Goal: Manage account settings

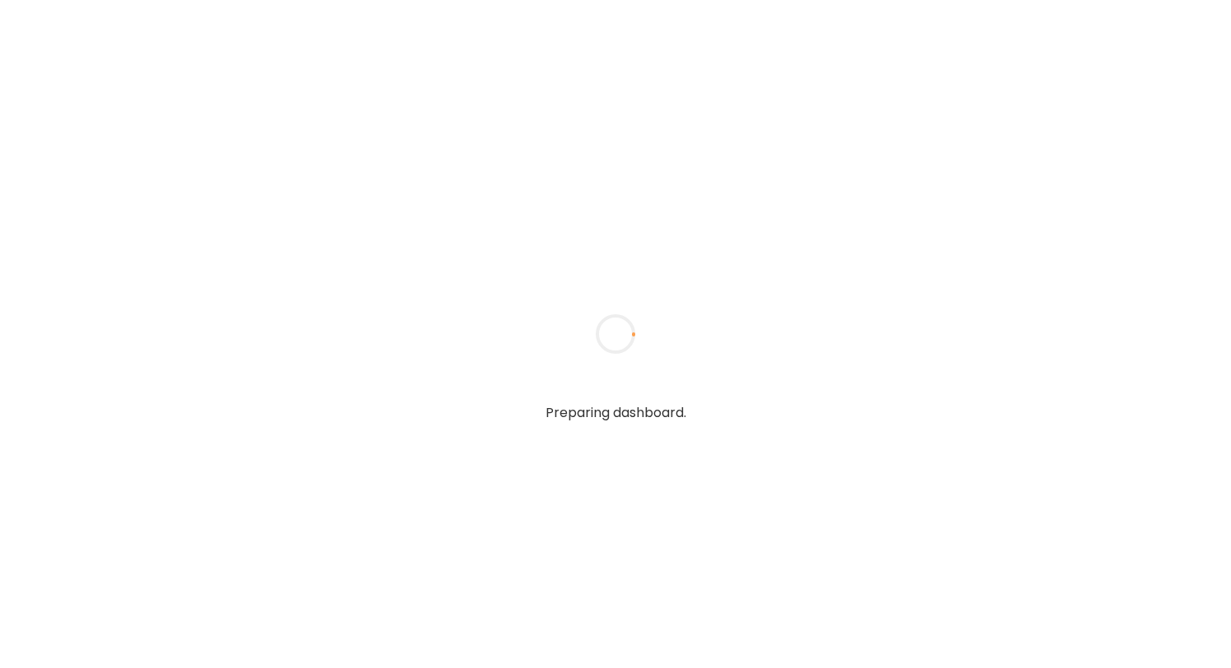
type input "**********"
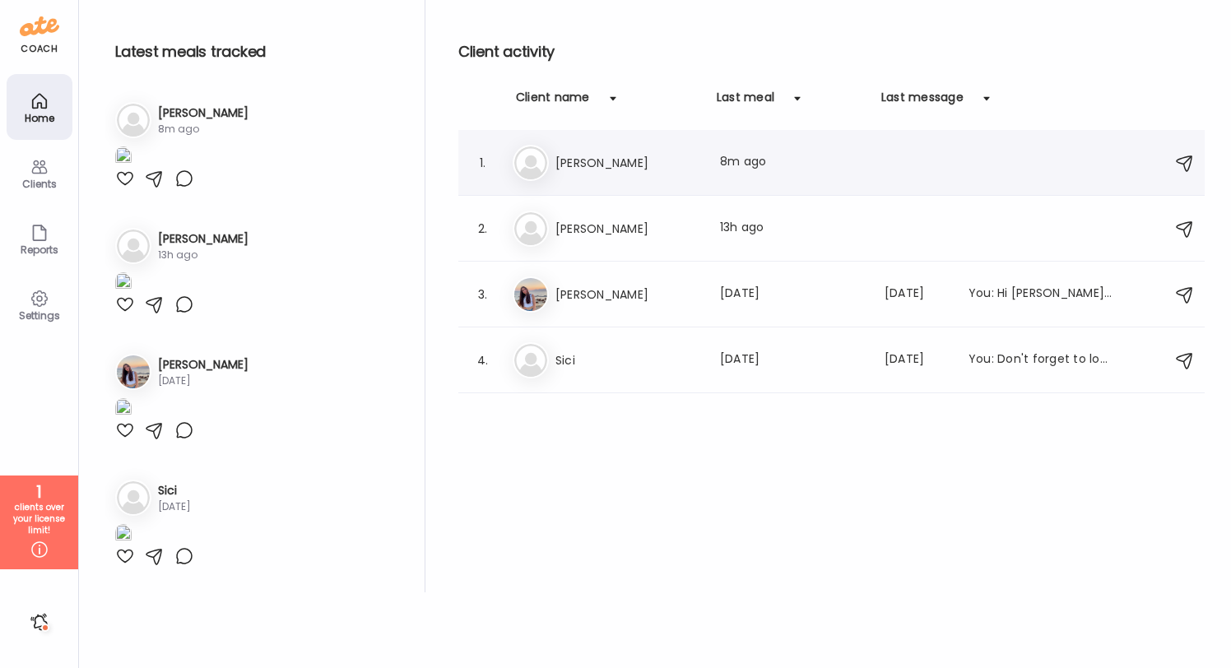
click at [581, 180] on div "1. [PERSON_NAME] Last meal: 8m ago" at bounding box center [831, 163] width 746 height 66
click at [12, 168] on div "Clients" at bounding box center [40, 173] width 66 height 66
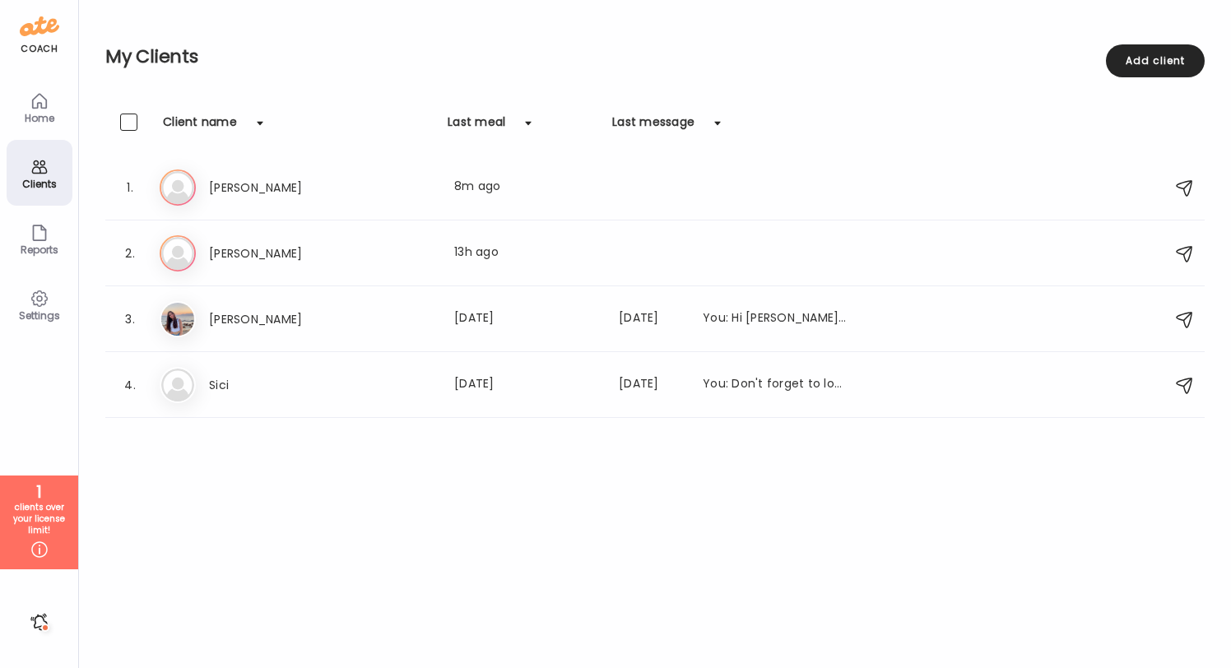
click at [27, 167] on div "Clients" at bounding box center [40, 173] width 66 height 66
click at [134, 315] on span at bounding box center [128, 317] width 17 height 17
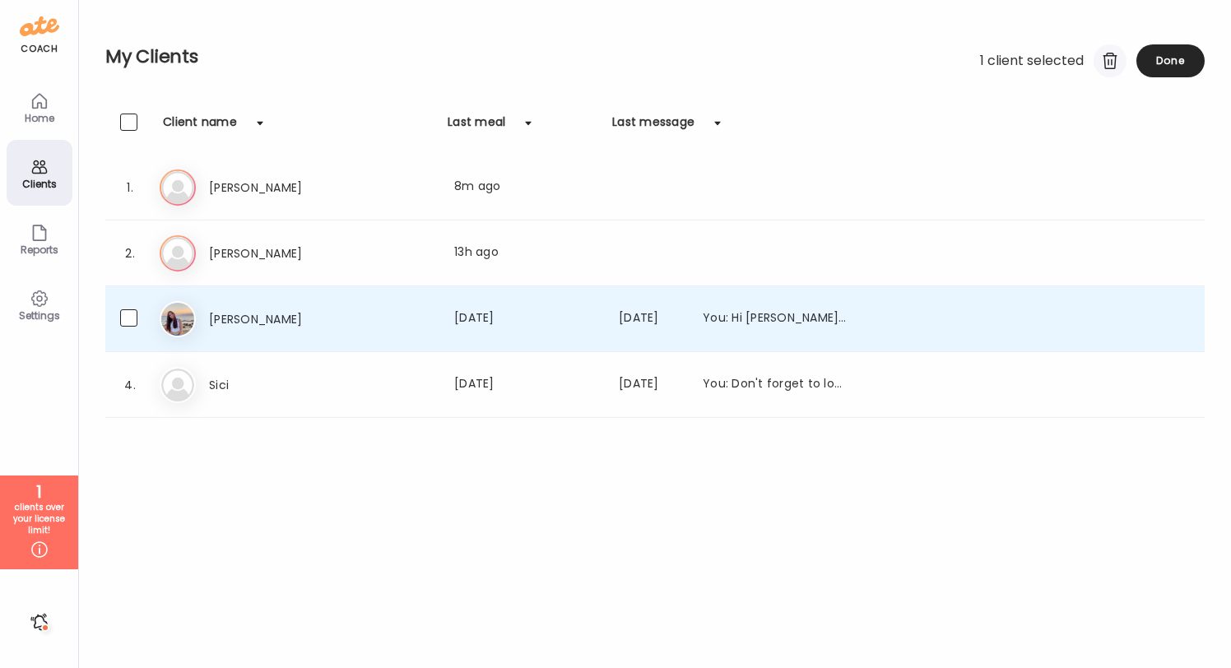
click at [1098, 56] on div at bounding box center [1110, 60] width 33 height 33
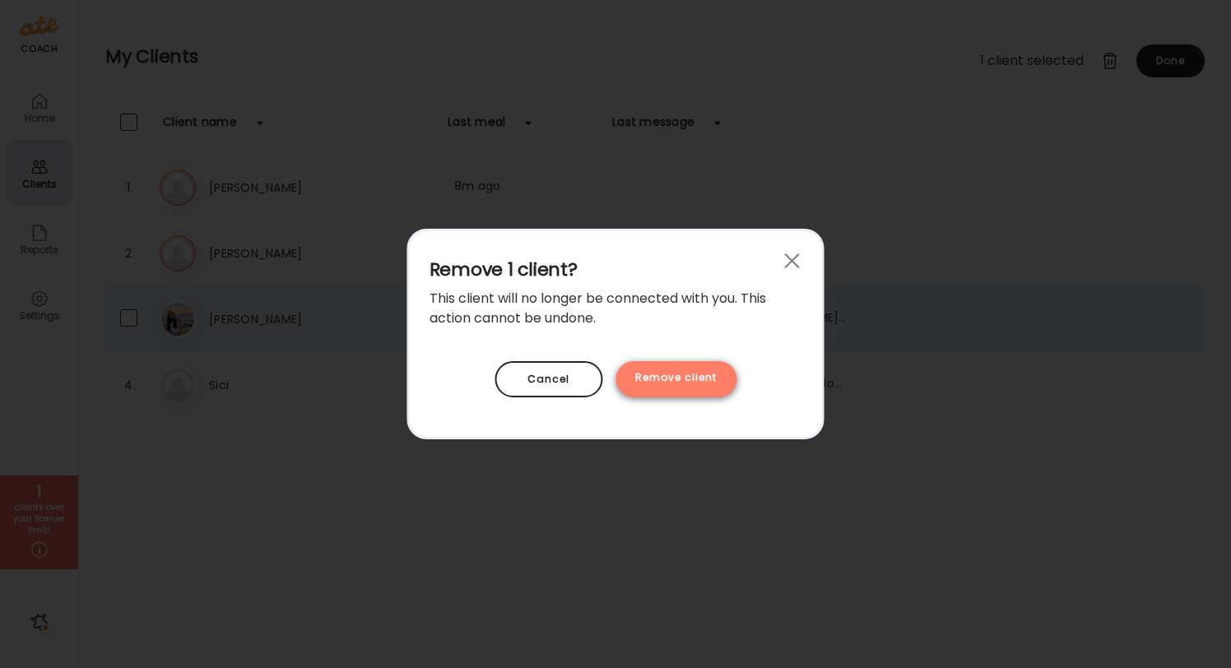
click at [713, 384] on div "Remove client" at bounding box center [676, 379] width 121 height 36
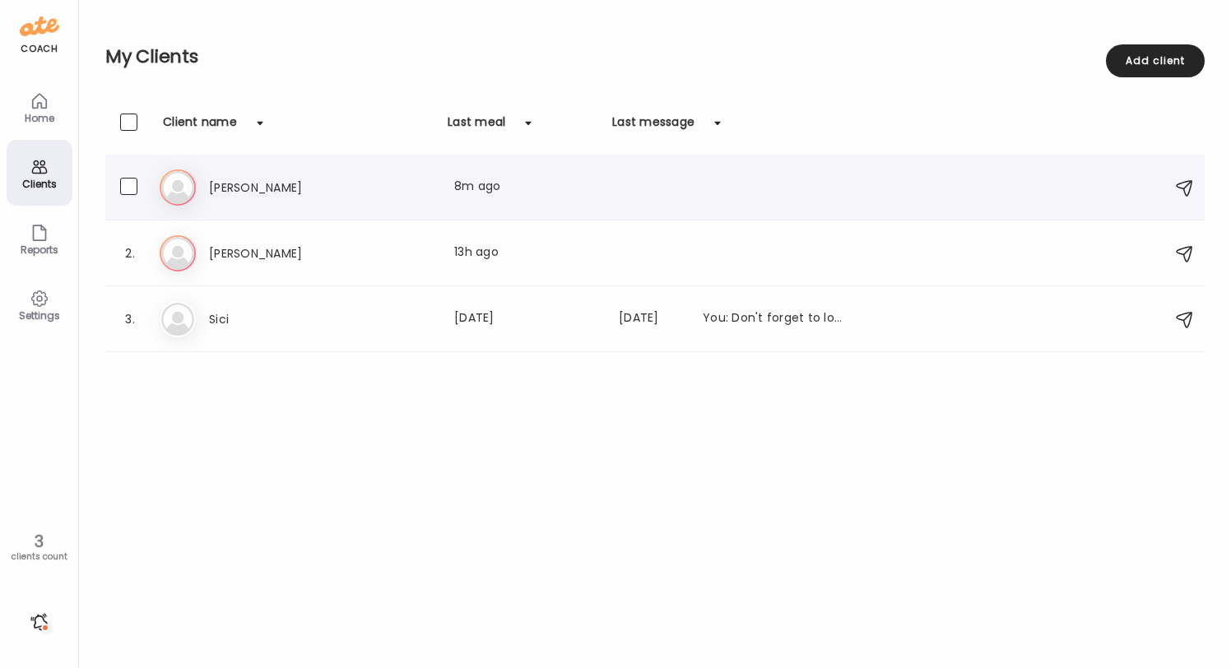
click at [271, 183] on h3 "[PERSON_NAME]" at bounding box center [281, 188] width 145 height 20
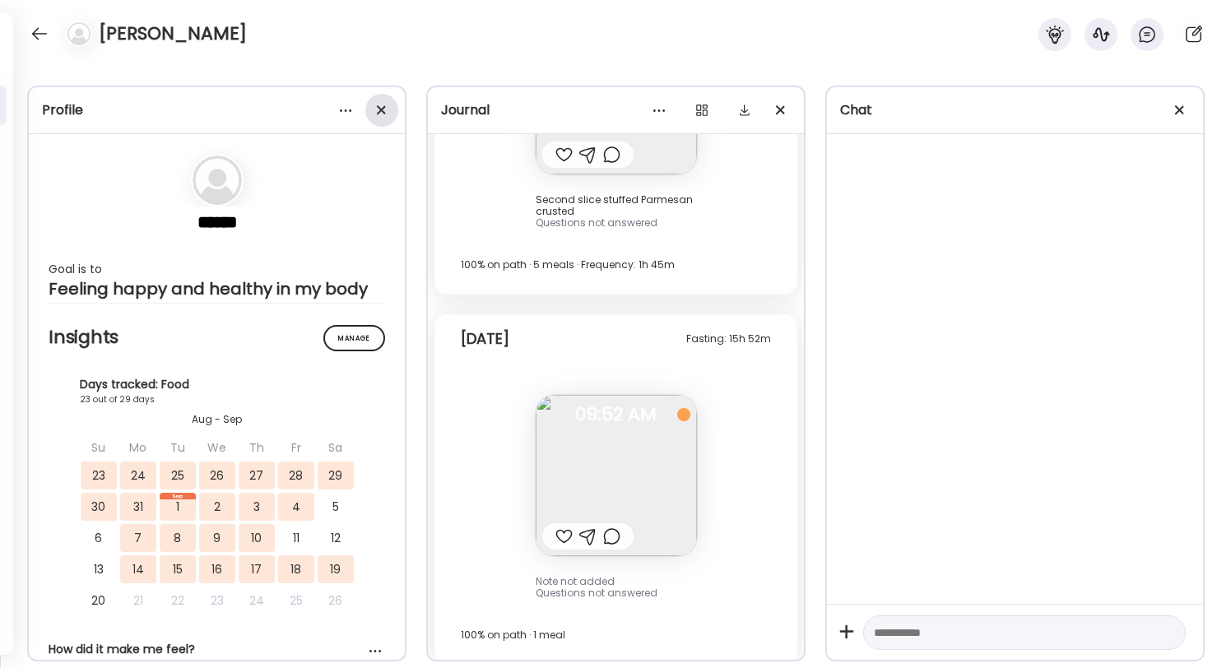
click at [375, 117] on div at bounding box center [381, 110] width 33 height 33
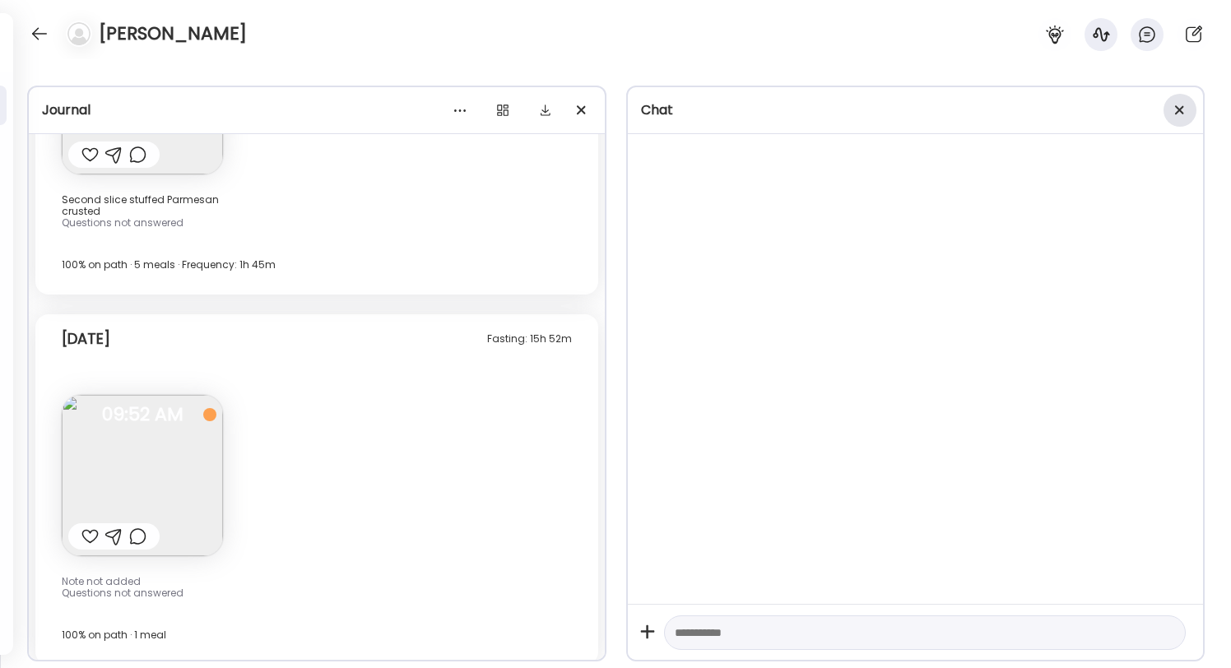
click at [1183, 112] on div at bounding box center [1180, 110] width 33 height 33
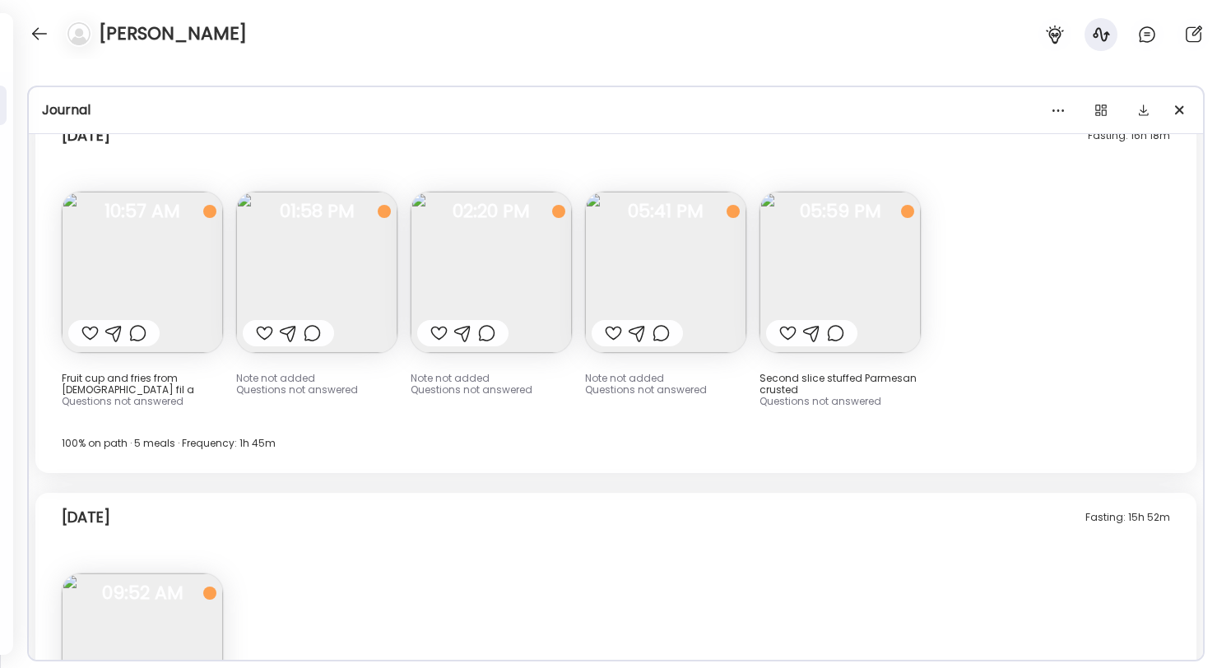
scroll to position [10528, 0]
click at [704, 241] on img at bounding box center [665, 275] width 161 height 161
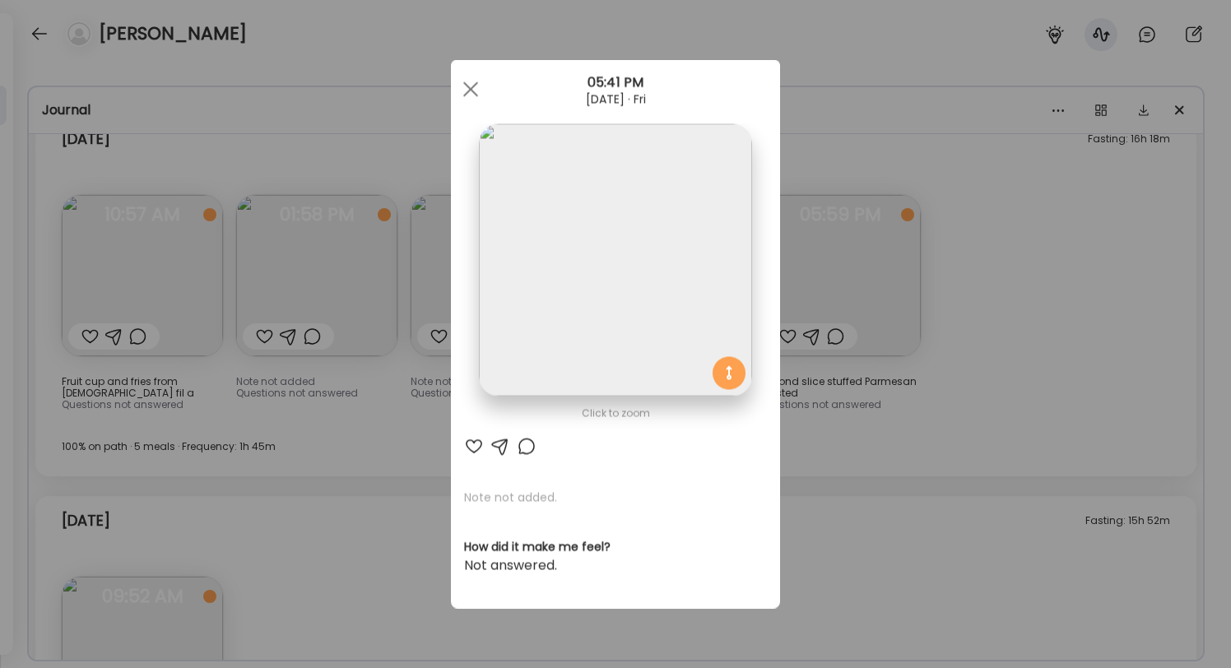
click at [1046, 235] on div "Ate Coach Dashboard Wahoo! It’s official Take a moment to set up your Coach Pro…" at bounding box center [615, 334] width 1231 height 668
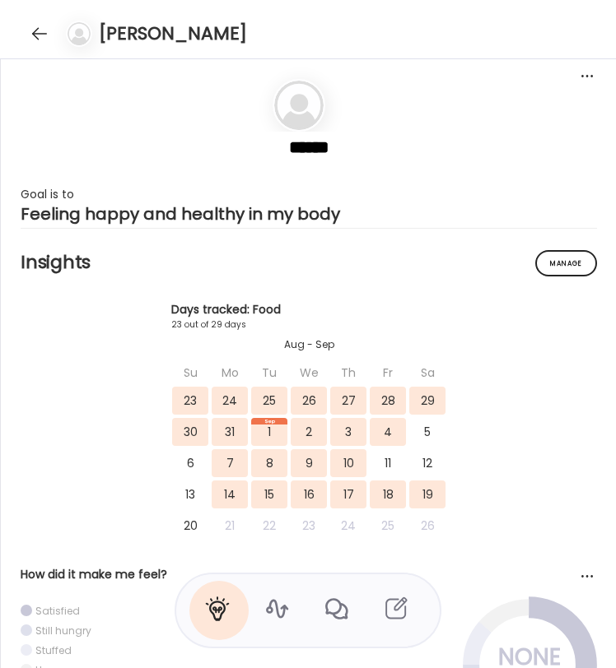
scroll to position [12469, 0]
click at [272, 605] on icon at bounding box center [276, 609] width 26 height 26
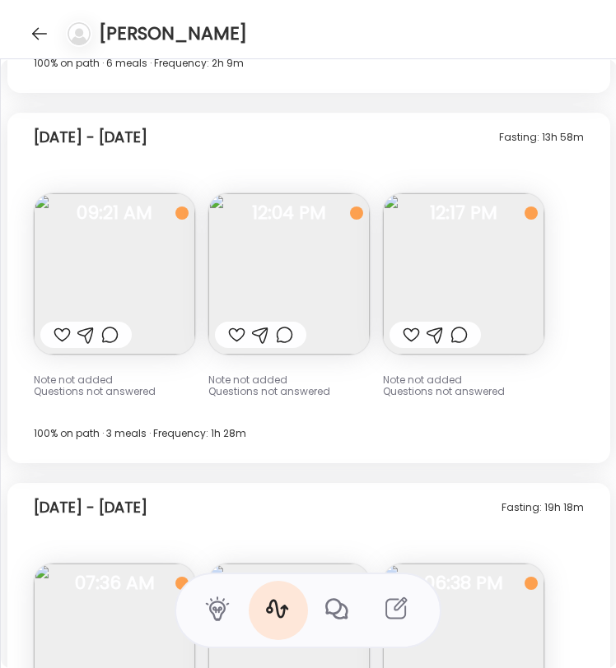
scroll to position [13353, 0]
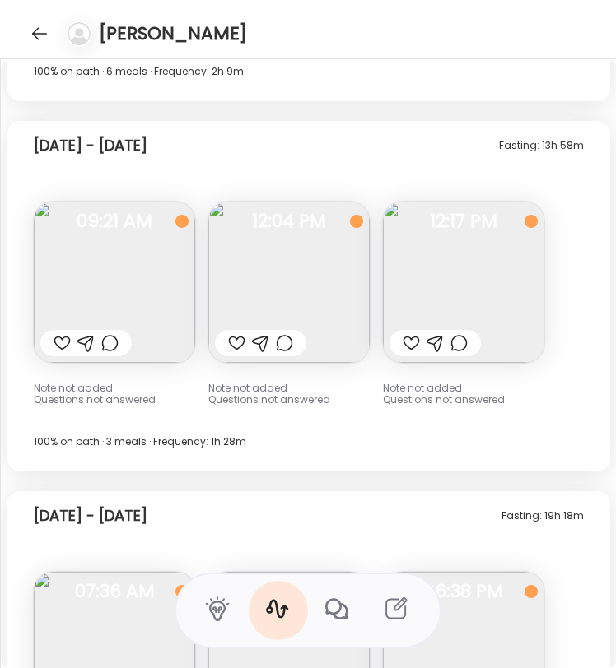
click at [292, 299] on img at bounding box center [288, 282] width 161 height 161
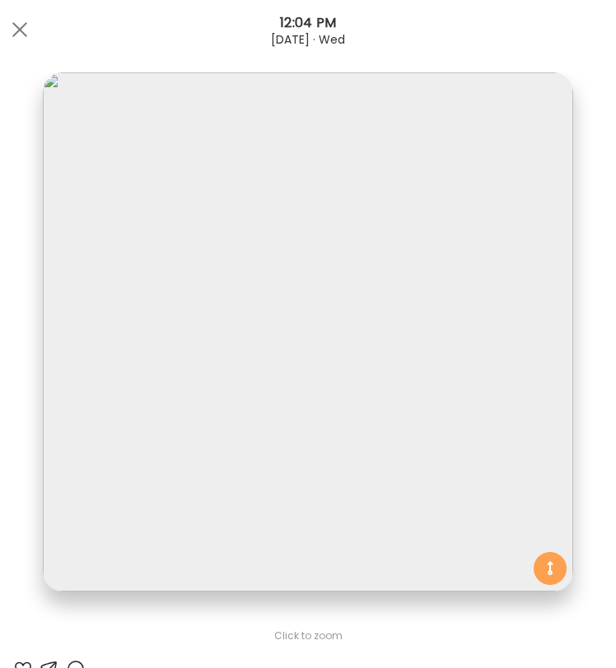
click at [28, 45] on div "[DATE] · Wed" at bounding box center [308, 39] width 616 height 13
click at [20, 21] on div at bounding box center [19, 29] width 33 height 33
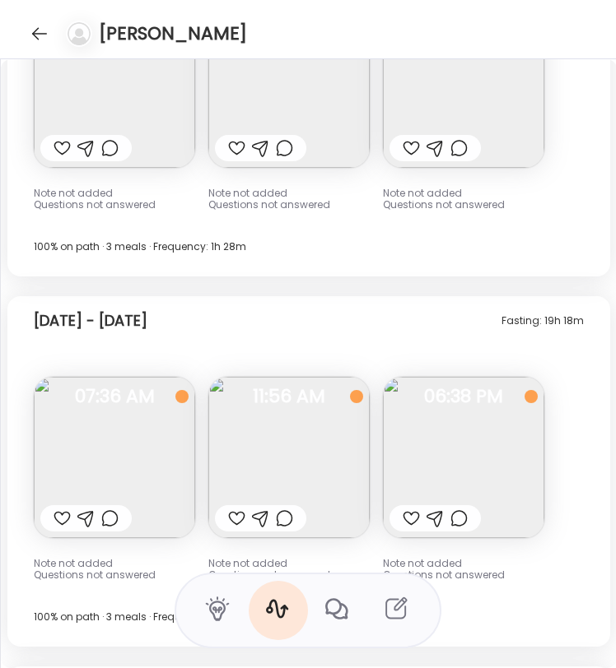
scroll to position [13553, 0]
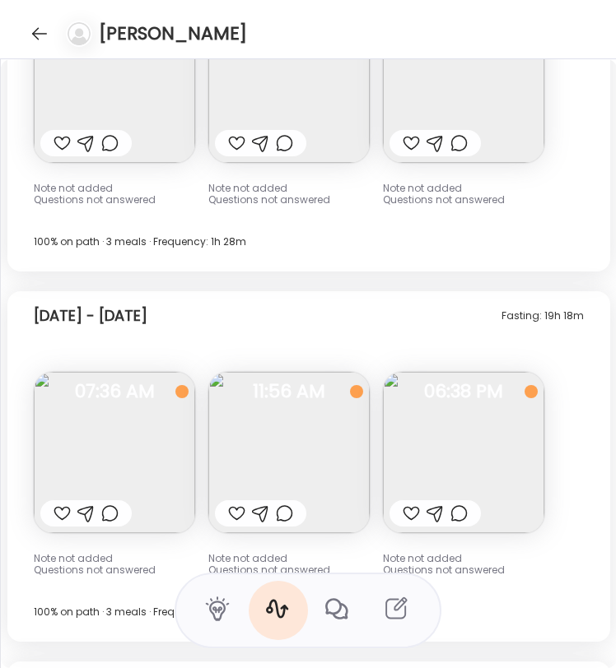
click at [101, 413] on img at bounding box center [114, 452] width 161 height 161
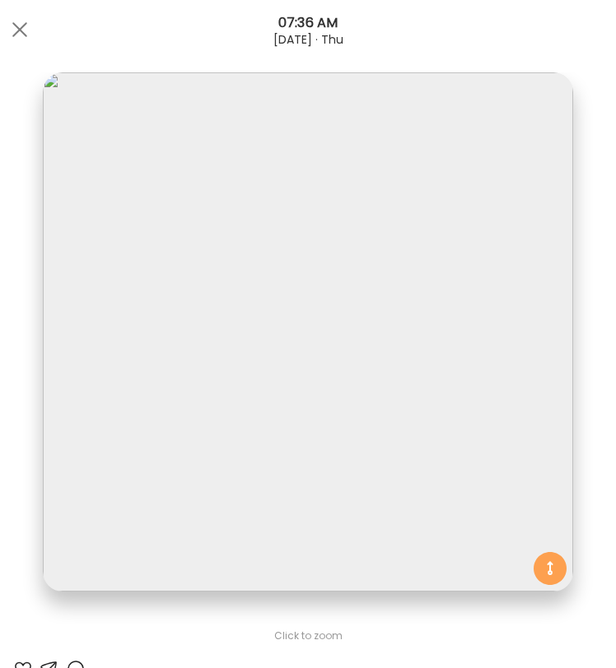
drag, startPoint x: 27, startPoint y: 35, endPoint x: 42, endPoint y: 49, distance: 20.4
click at [27, 35] on div at bounding box center [19, 29] width 33 height 33
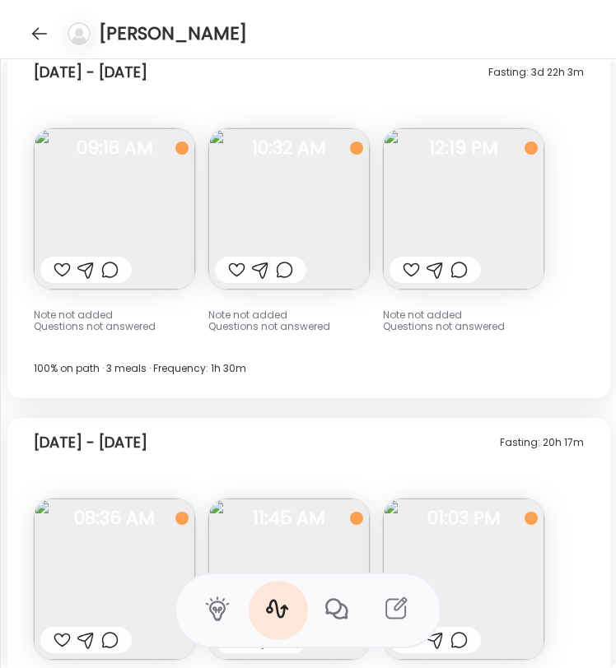
scroll to position [12439, 0]
click at [341, 214] on img at bounding box center [288, 208] width 161 height 161
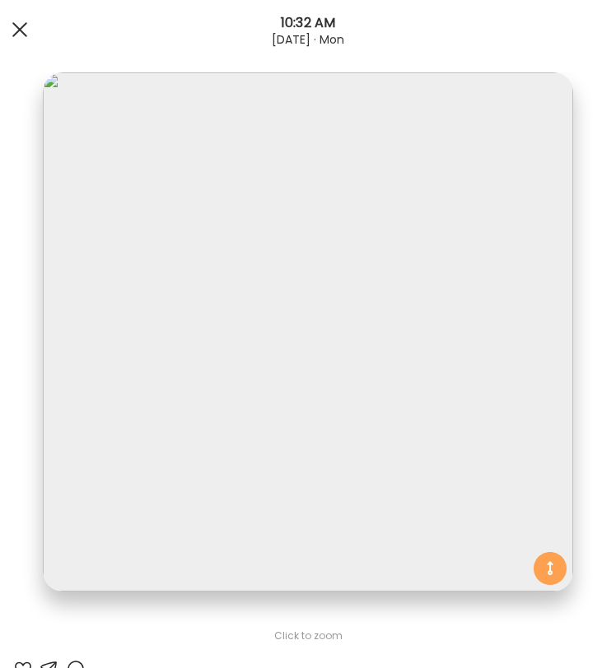
click at [11, 35] on div at bounding box center [19, 29] width 33 height 33
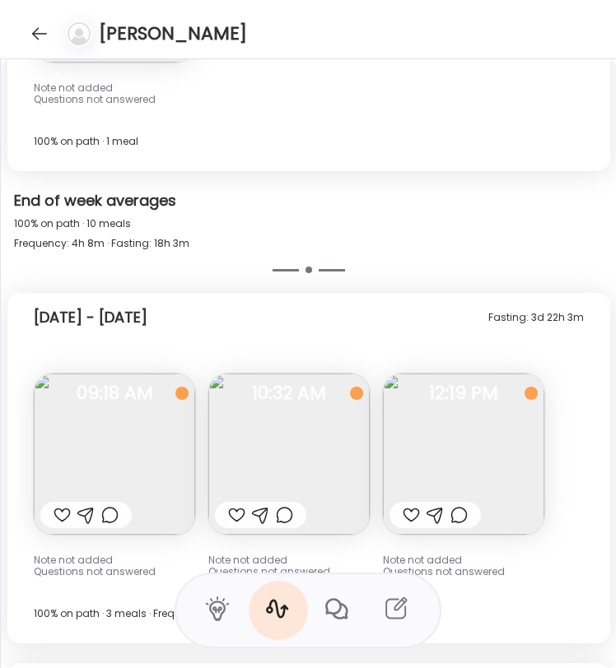
scroll to position [12788, 0]
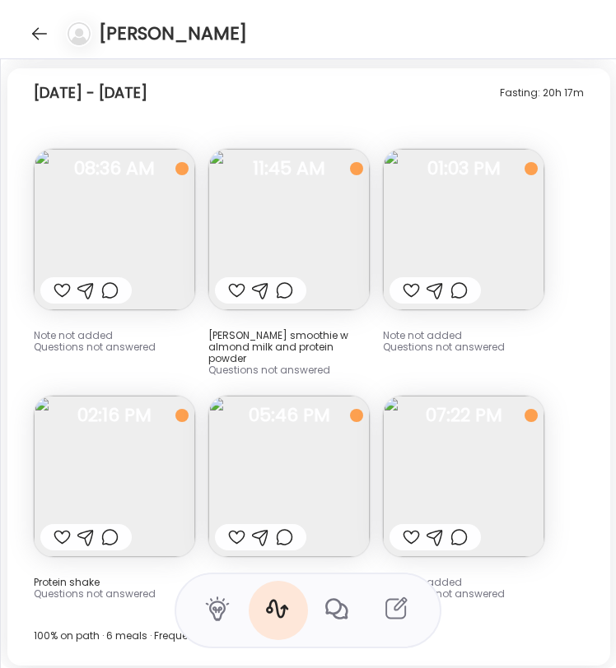
click at [115, 228] on img at bounding box center [114, 229] width 161 height 161
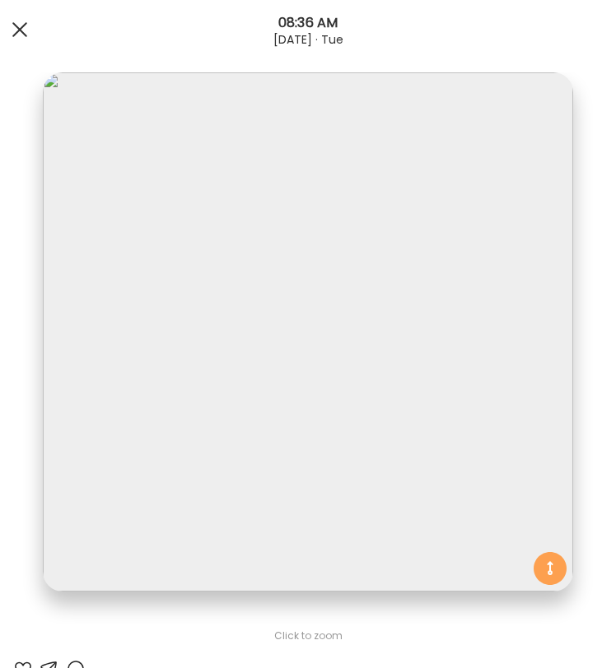
click at [19, 22] on div at bounding box center [19, 29] width 33 height 33
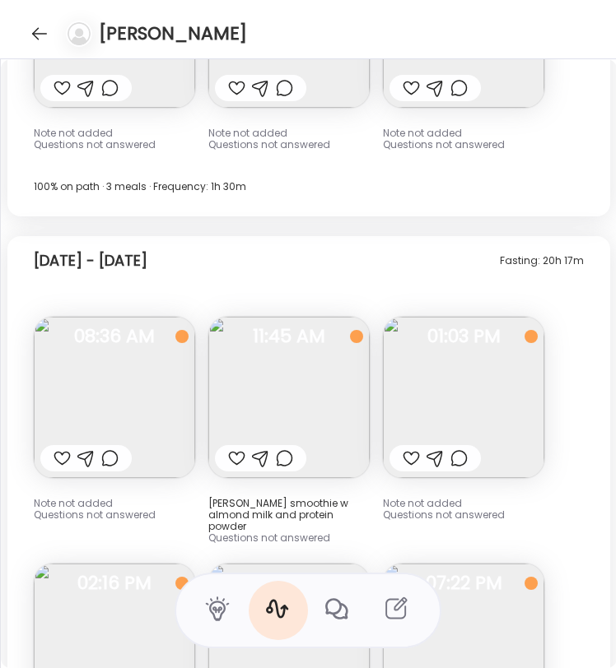
scroll to position [12617, 0]
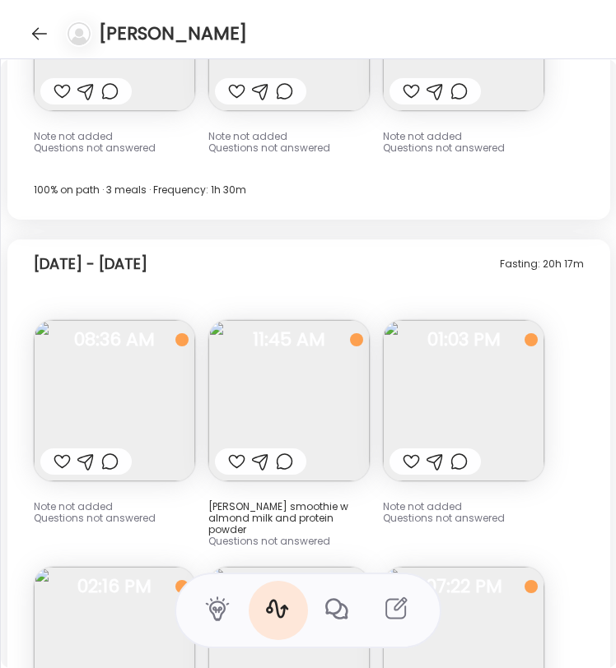
click at [136, 399] on img at bounding box center [114, 400] width 161 height 161
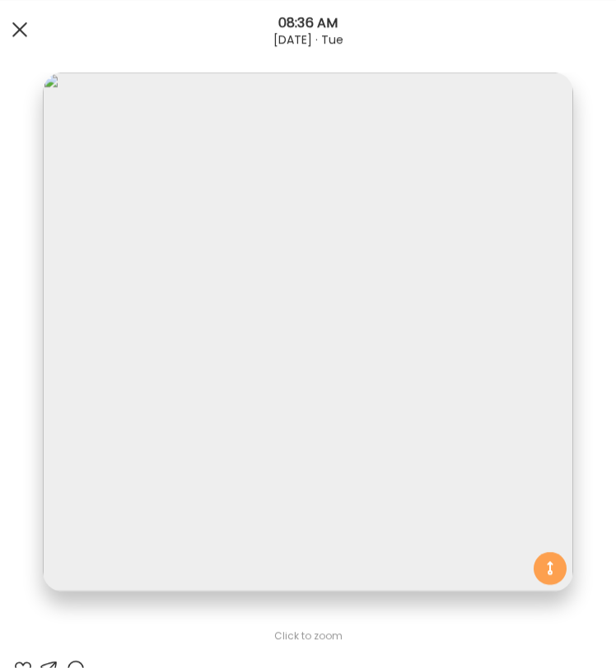
click at [17, 34] on div at bounding box center [19, 29] width 33 height 33
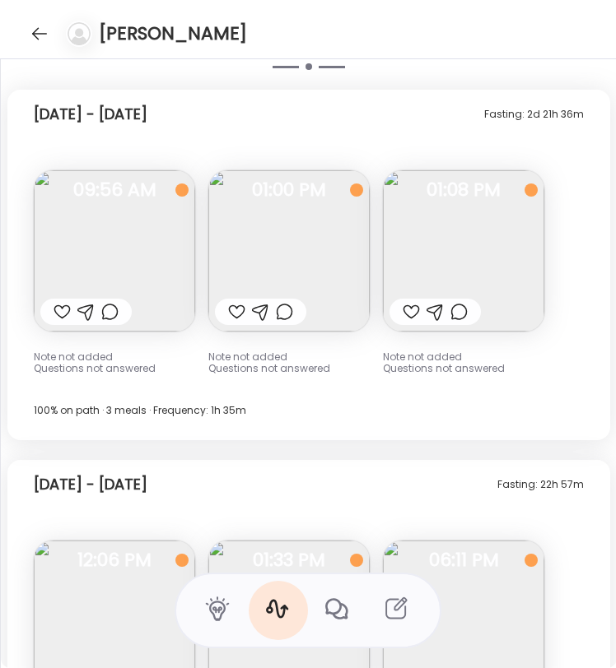
scroll to position [10588, 0]
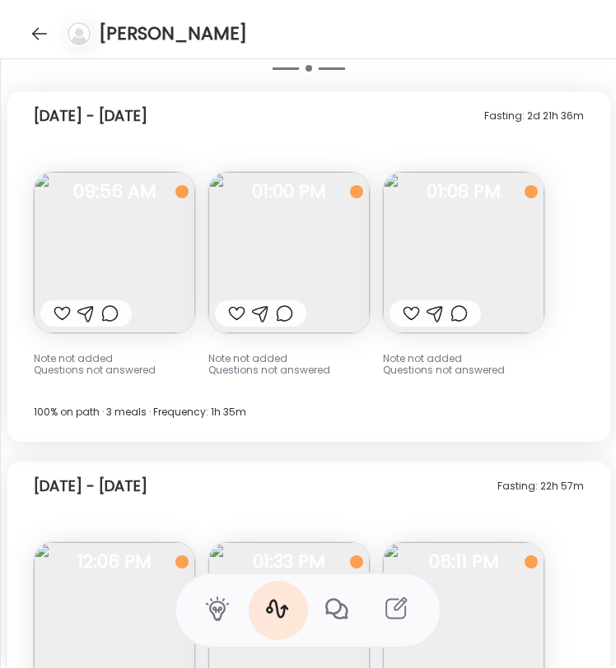
click at [136, 251] on img at bounding box center [114, 252] width 161 height 161
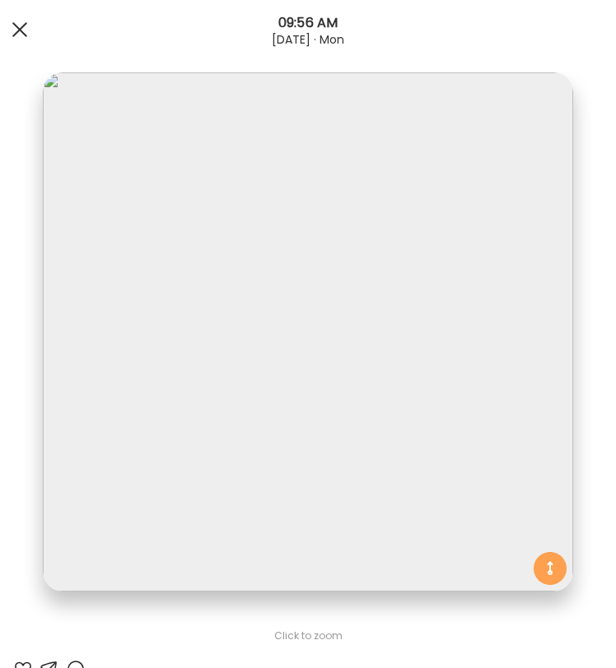
click at [25, 39] on div at bounding box center [19, 29] width 33 height 33
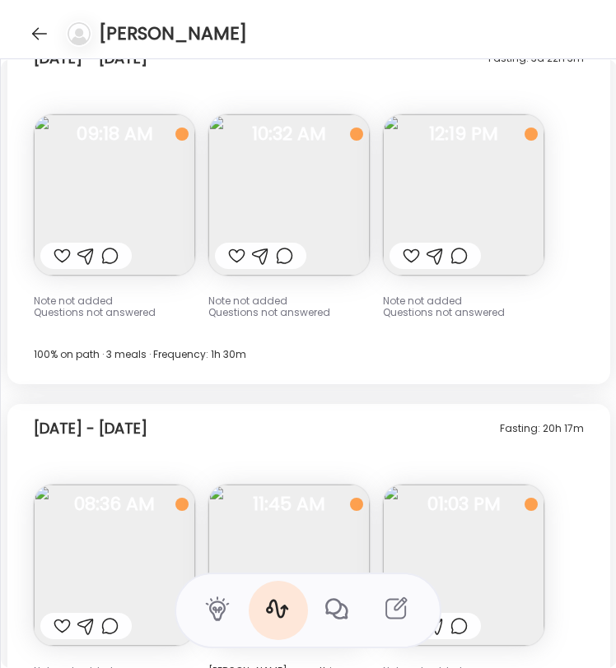
scroll to position [12456, 0]
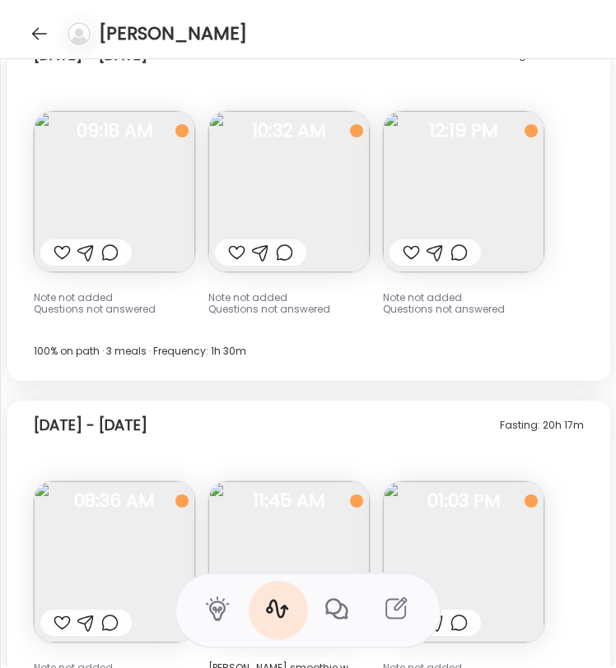
click at [430, 200] on img at bounding box center [463, 191] width 161 height 161
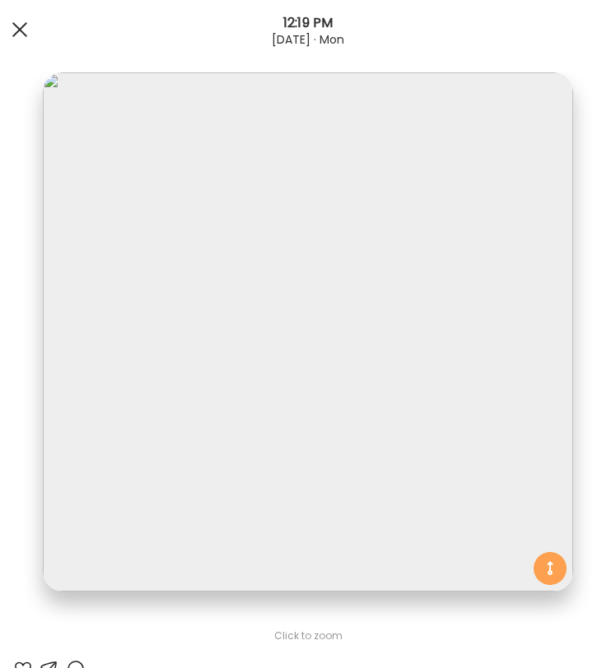
click at [28, 33] on div at bounding box center [19, 29] width 33 height 33
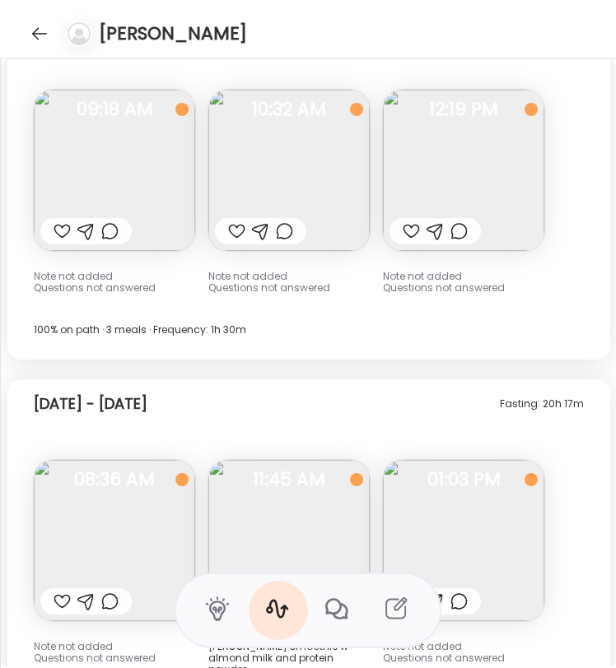
scroll to position [12510, 0]
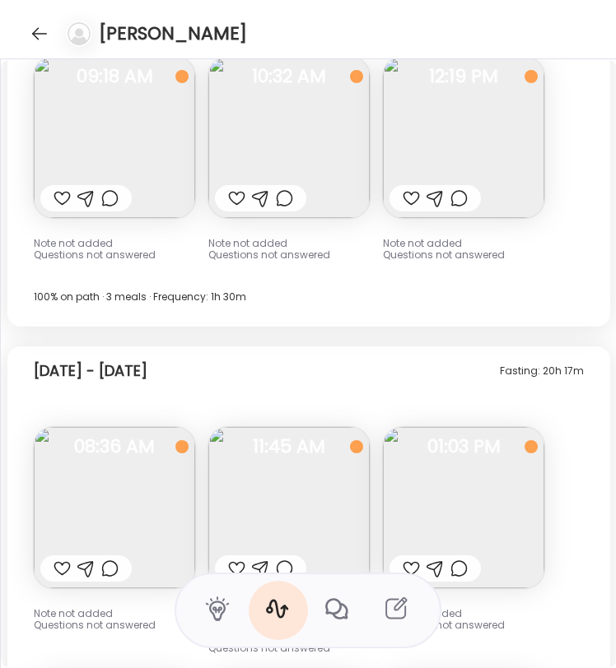
click at [120, 483] on img at bounding box center [114, 507] width 161 height 161
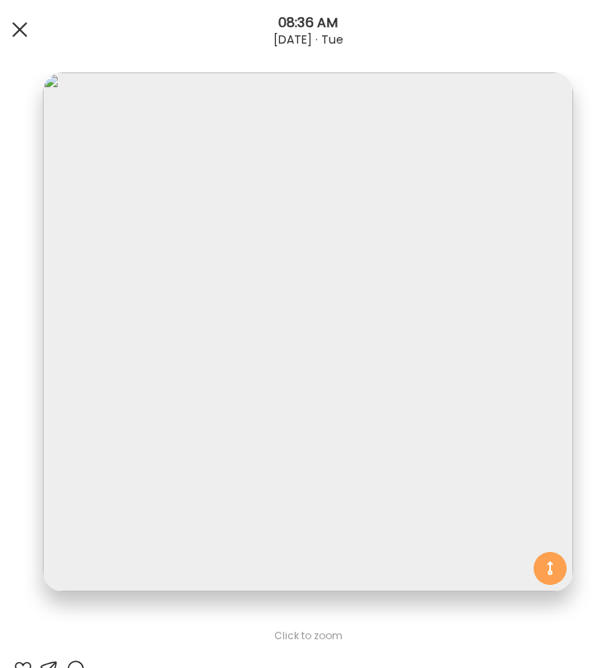
click at [11, 35] on div at bounding box center [19, 29] width 33 height 33
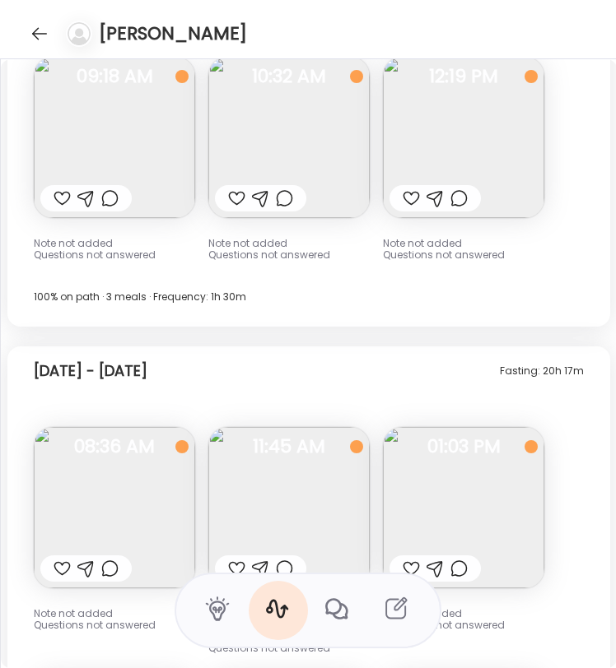
click at [169, 501] on img at bounding box center [114, 507] width 161 height 161
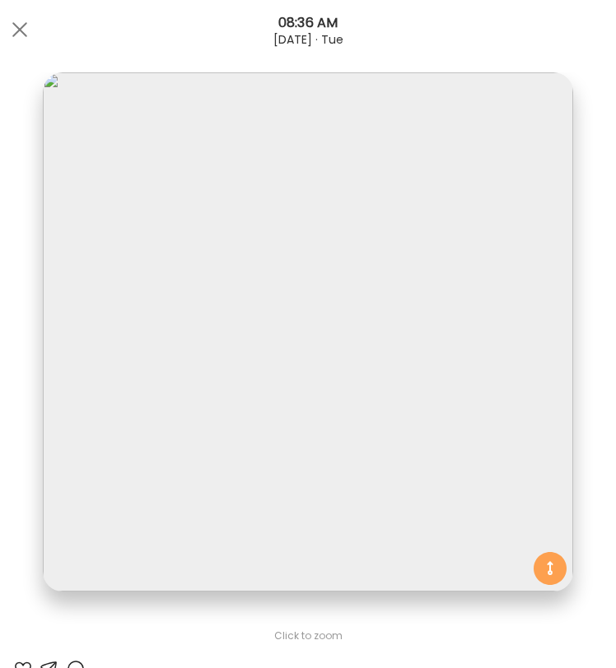
click at [18, 30] on span at bounding box center [19, 29] width 15 height 15
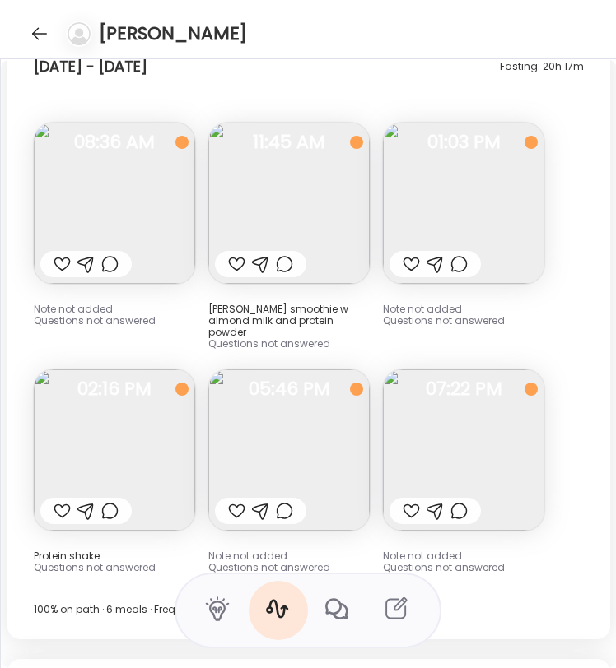
scroll to position [12823, 0]
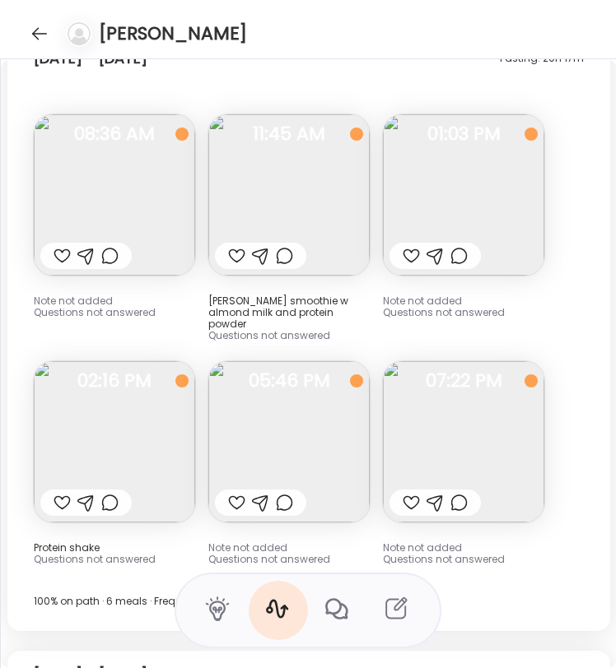
click at [341, 418] on img at bounding box center [288, 441] width 161 height 161
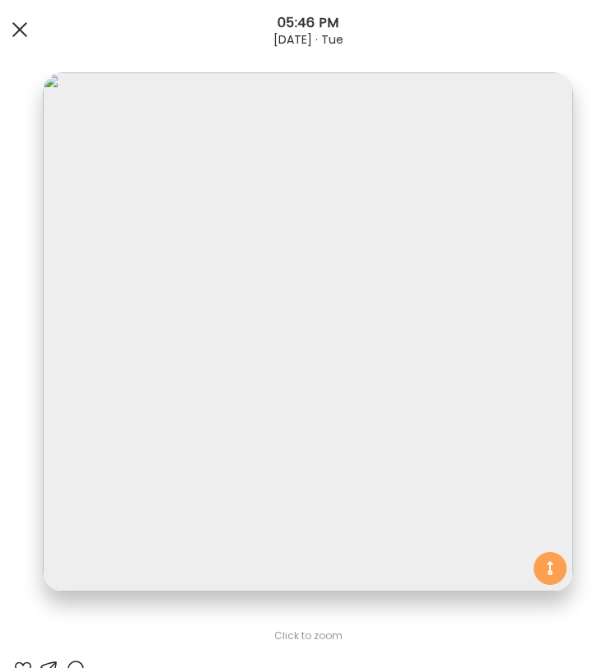
click at [26, 30] on div at bounding box center [19, 29] width 33 height 33
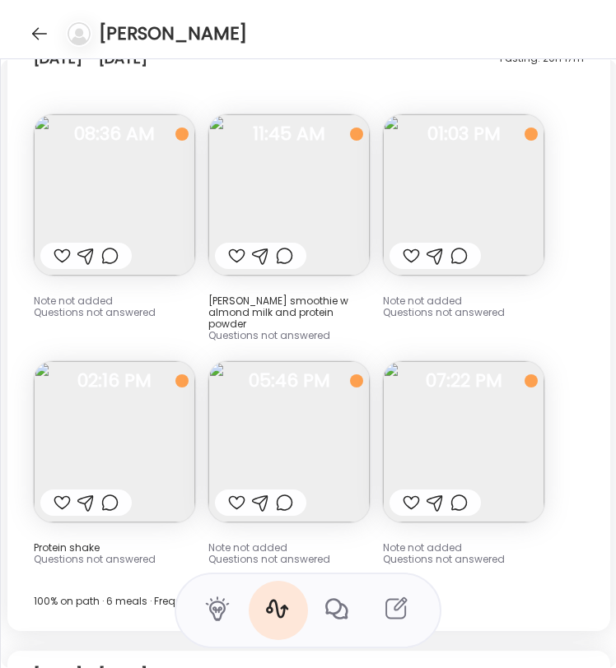
click at [487, 165] on img at bounding box center [463, 194] width 161 height 161
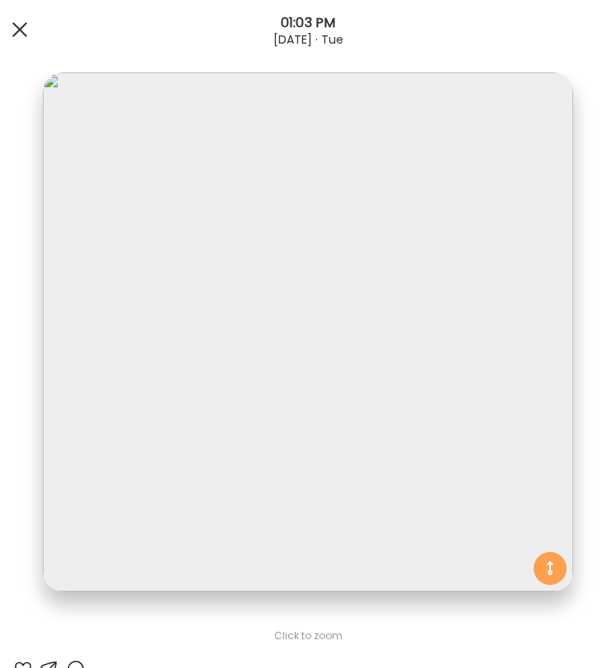
click at [23, 37] on div at bounding box center [19, 29] width 33 height 33
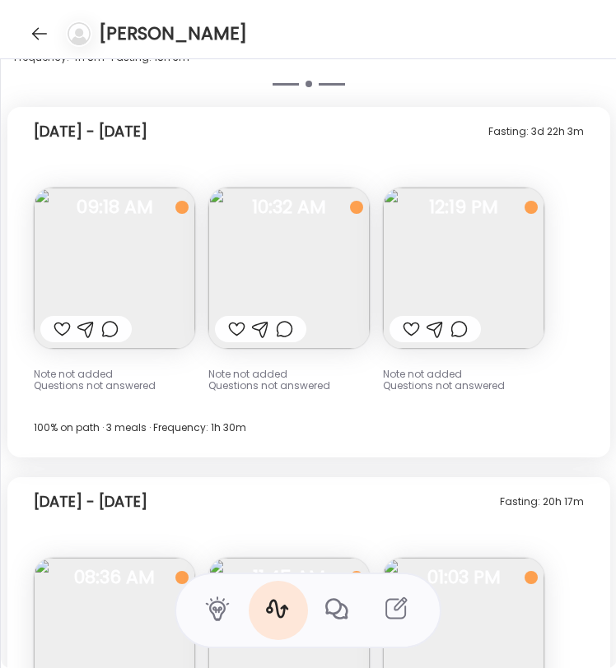
scroll to position [12378, 0]
click at [252, 264] on img at bounding box center [288, 268] width 161 height 161
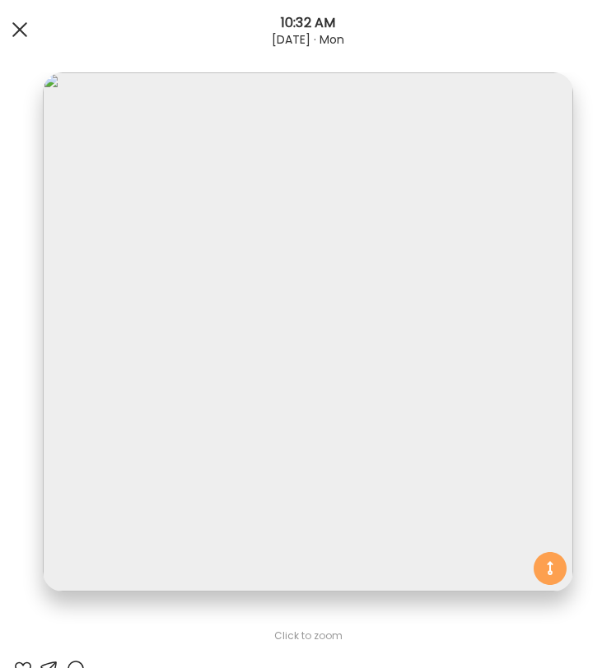
click at [10, 35] on div at bounding box center [19, 29] width 33 height 33
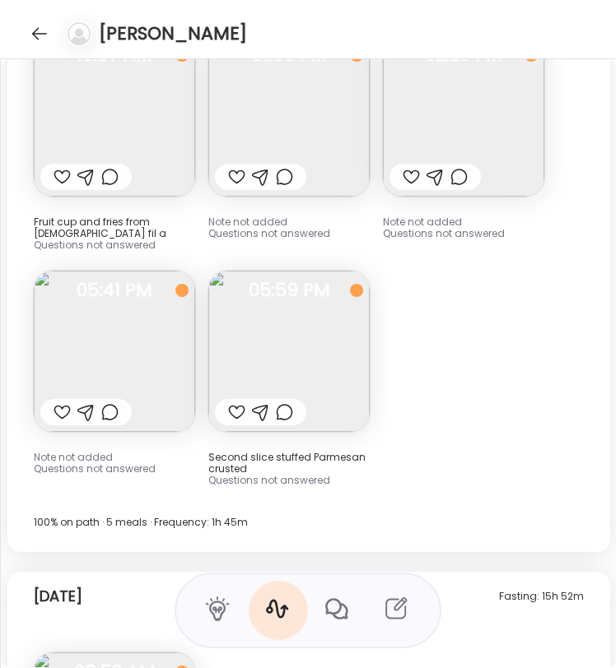
scroll to position [14255, 0]
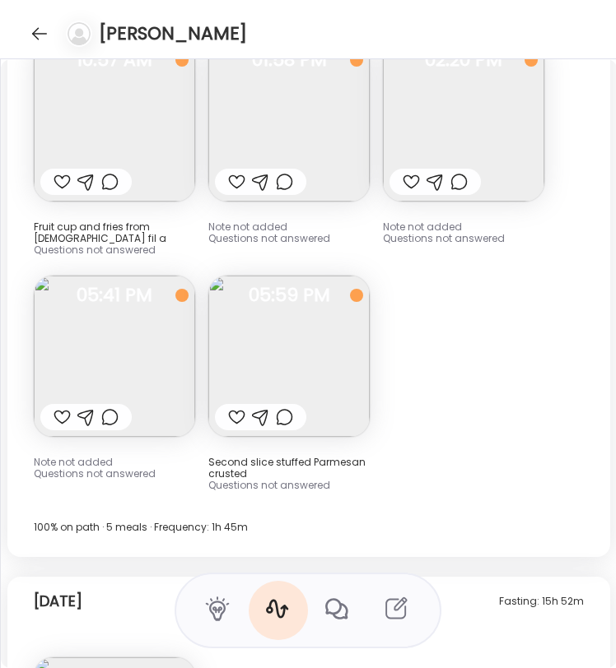
click at [293, 376] on img at bounding box center [288, 356] width 161 height 161
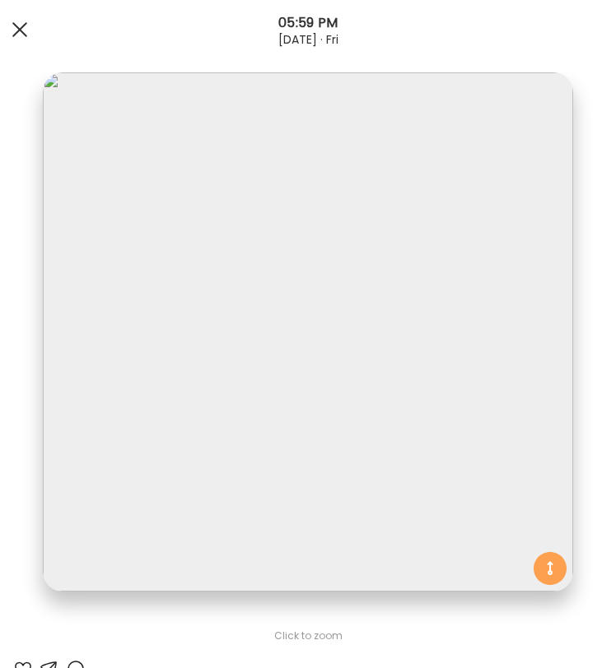
click at [20, 42] on div at bounding box center [19, 29] width 33 height 33
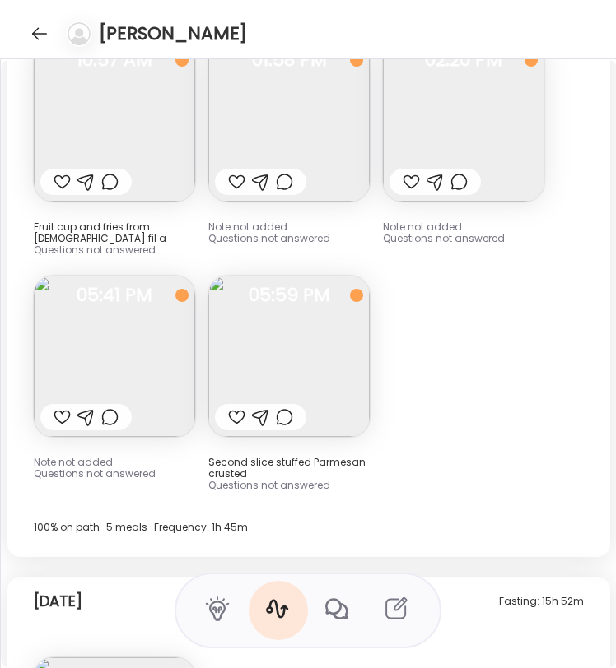
click at [86, 342] on img at bounding box center [114, 356] width 161 height 161
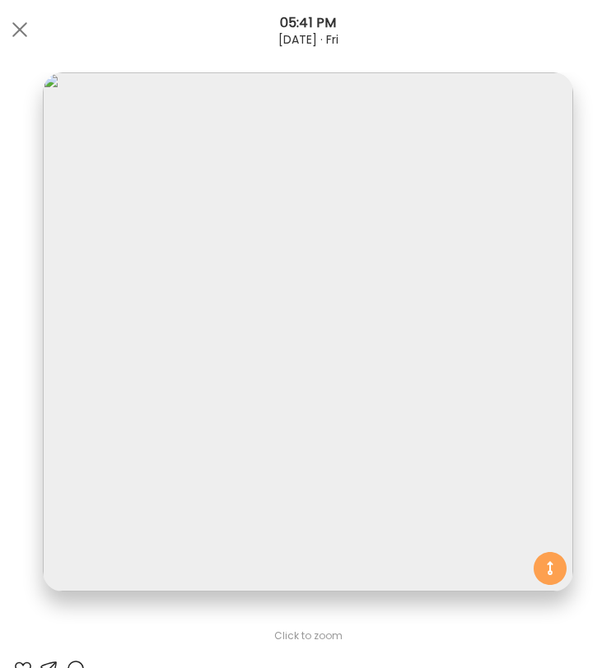
drag, startPoint x: 31, startPoint y: 35, endPoint x: 66, endPoint y: 47, distance: 36.7
click at [30, 35] on div at bounding box center [19, 29] width 33 height 33
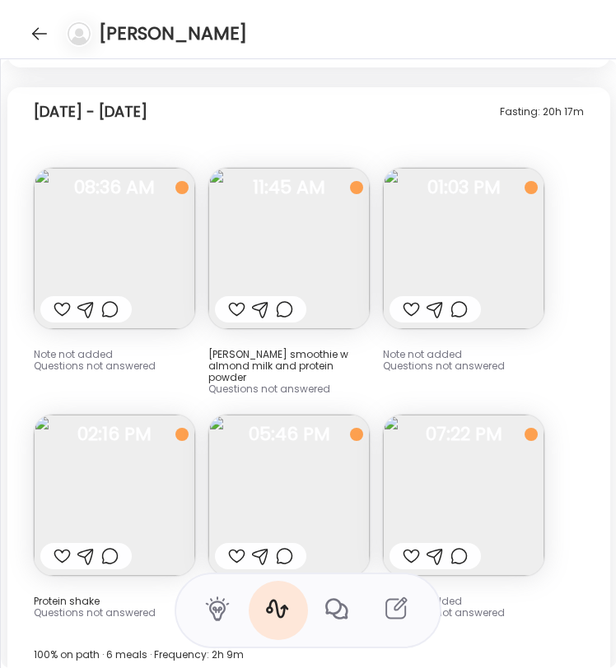
scroll to position [12766, 0]
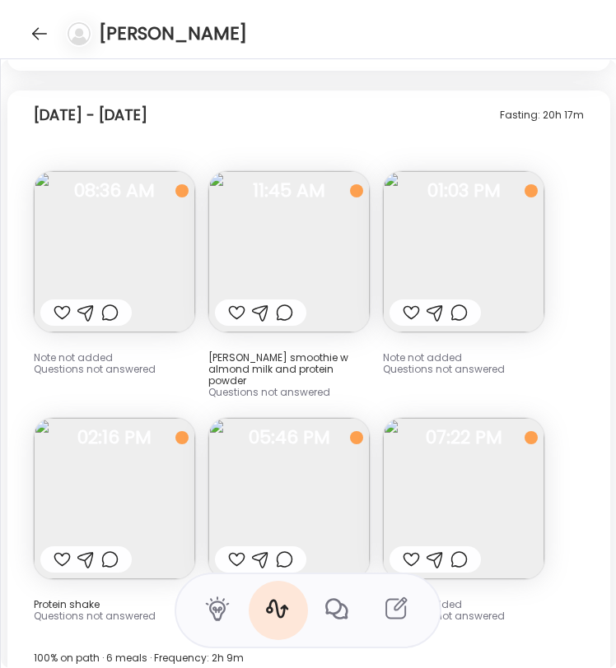
click at [292, 467] on img at bounding box center [288, 498] width 161 height 161
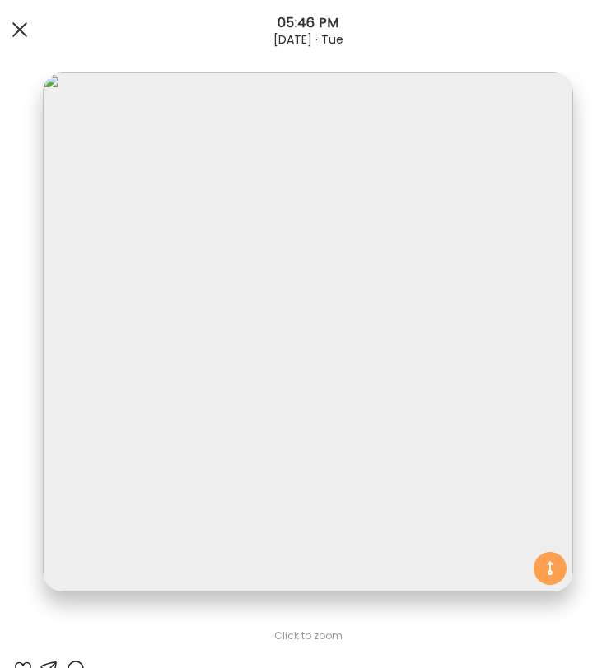
click at [28, 38] on div at bounding box center [19, 29] width 33 height 33
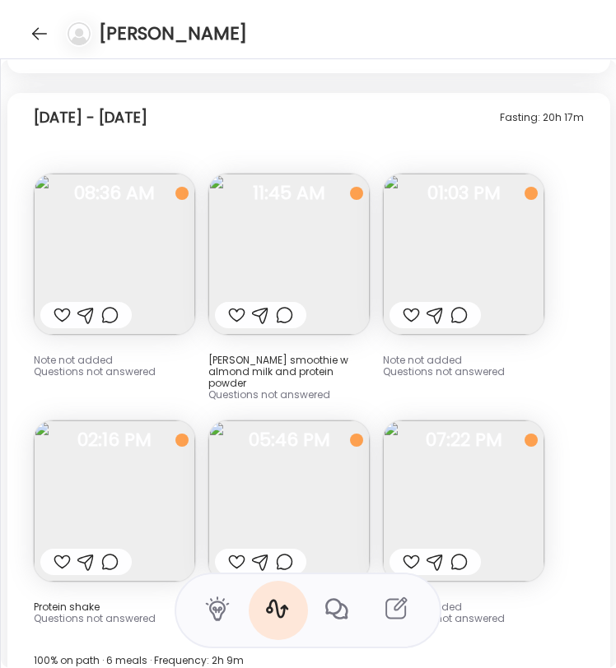
scroll to position [12763, 0]
click at [519, 506] on img at bounding box center [463, 501] width 161 height 161
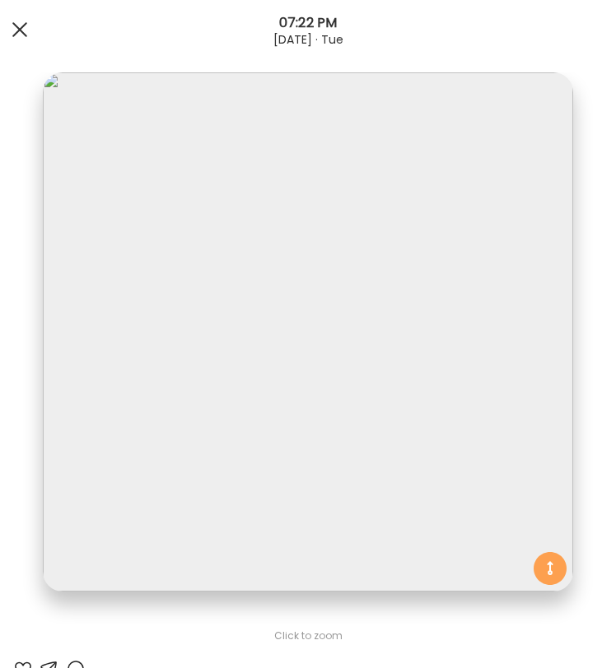
click at [34, 29] on div "Ate Coach Dashboard 07:22 PM [DATE] · Tue" at bounding box center [308, 29] width 616 height 59
click at [27, 29] on div at bounding box center [19, 29] width 33 height 33
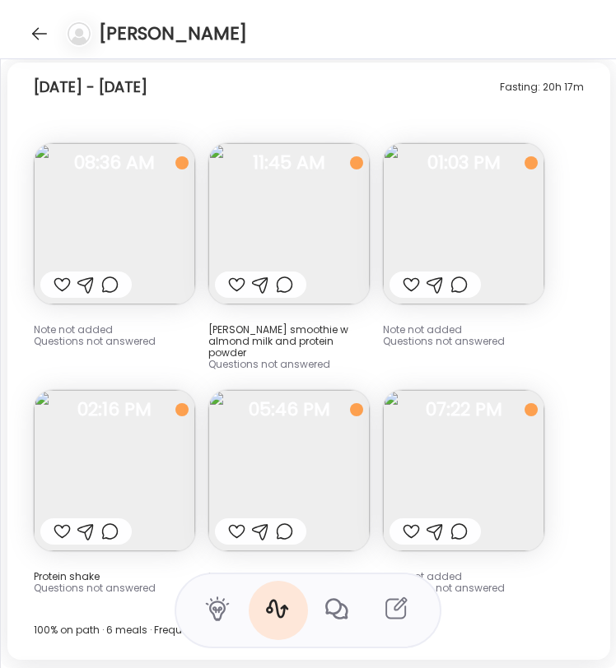
scroll to position [12797, 0]
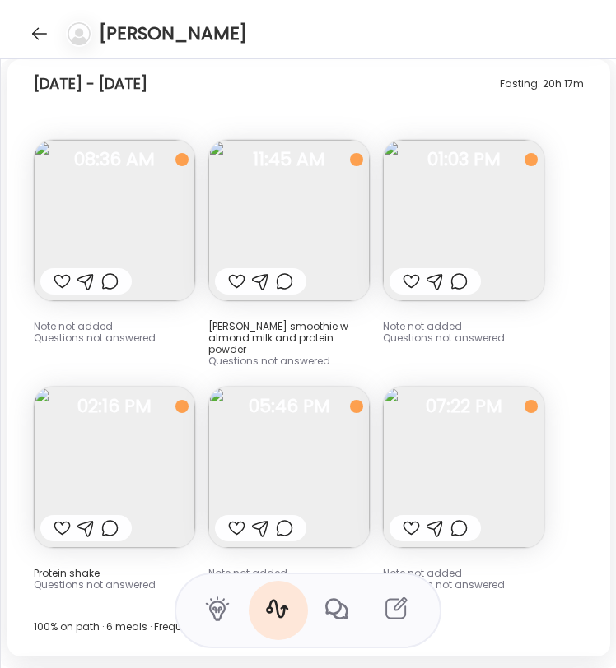
click at [355, 223] on img at bounding box center [288, 220] width 161 height 161
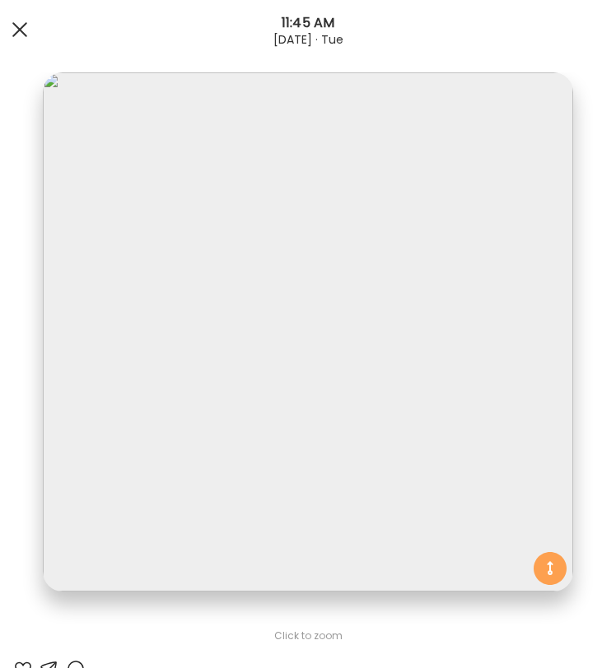
click at [33, 26] on div at bounding box center [19, 29] width 33 height 33
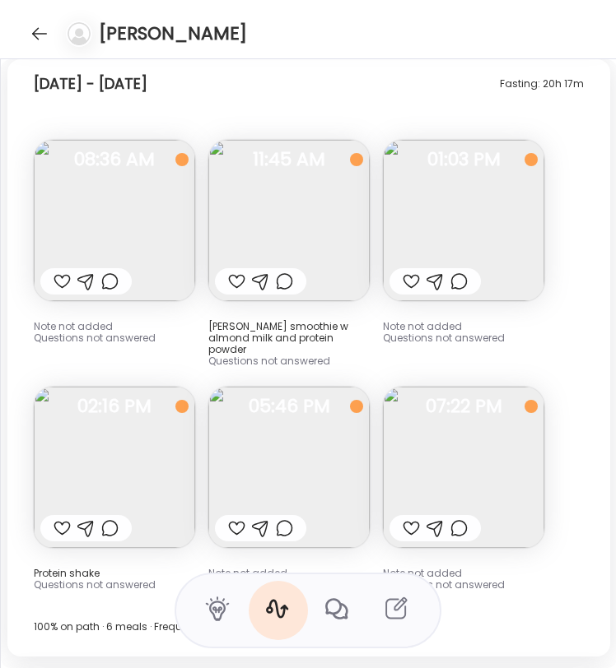
click at [449, 215] on img at bounding box center [463, 220] width 161 height 161
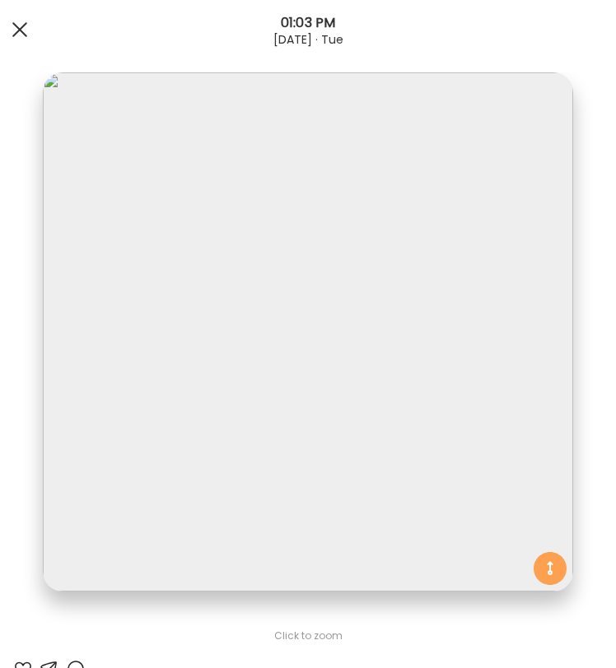
click at [16, 34] on div at bounding box center [19, 29] width 33 height 33
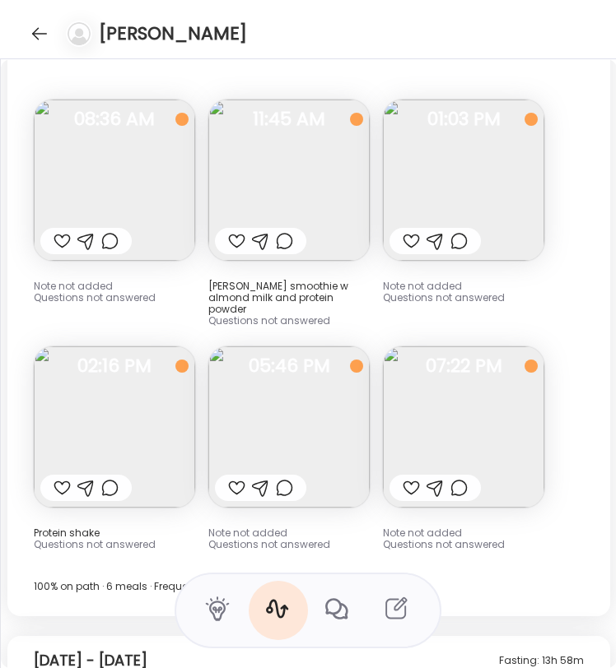
scroll to position [12838, 0]
click at [480, 404] on img at bounding box center [463, 426] width 161 height 161
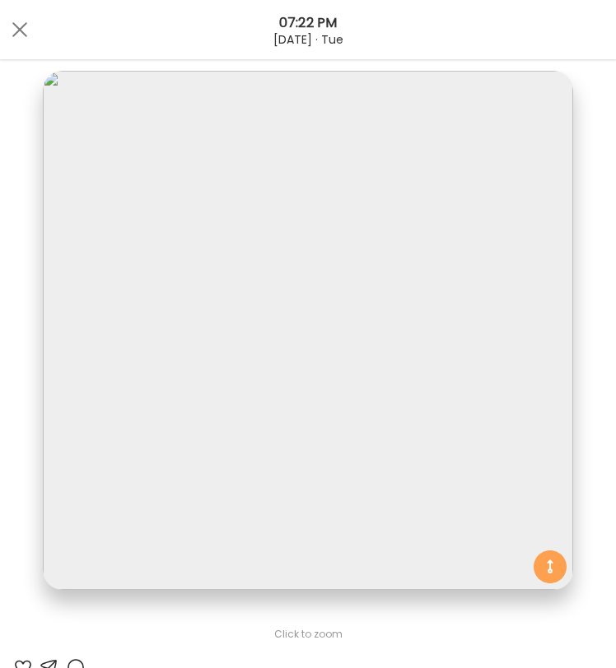
scroll to position [3, 0]
click at [19, 24] on div at bounding box center [19, 29] width 33 height 33
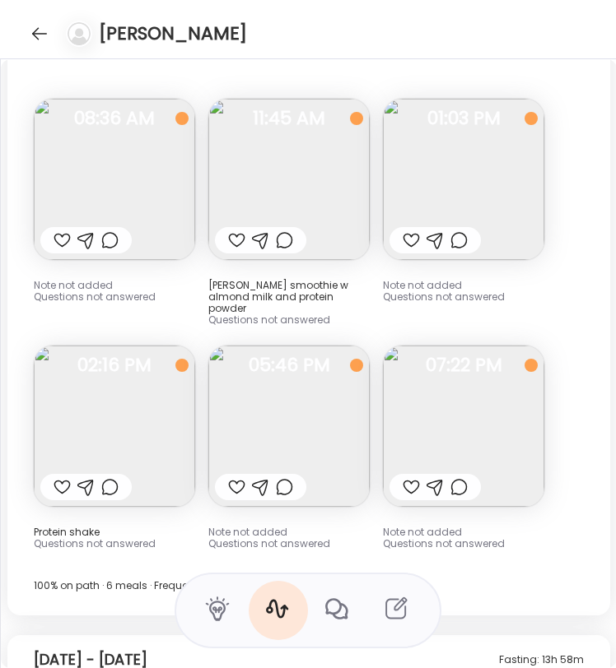
click at [515, 193] on img at bounding box center [463, 179] width 161 height 161
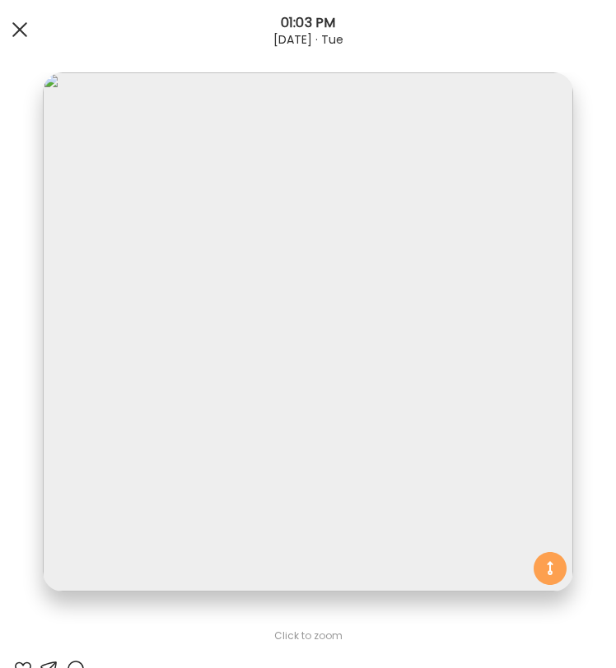
click at [31, 39] on div "Ate Coach Dashboard 01:03 PM [DATE] · Tue" at bounding box center [308, 29] width 616 height 59
click at [19, 38] on div at bounding box center [19, 29] width 33 height 33
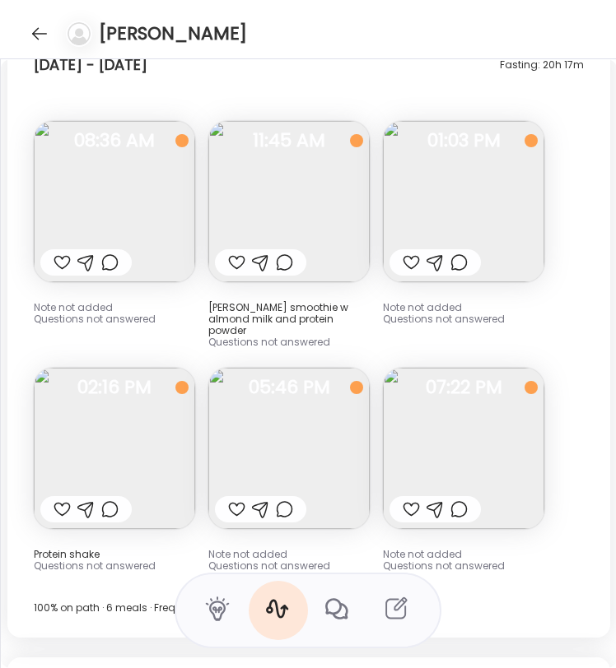
scroll to position [12806, 0]
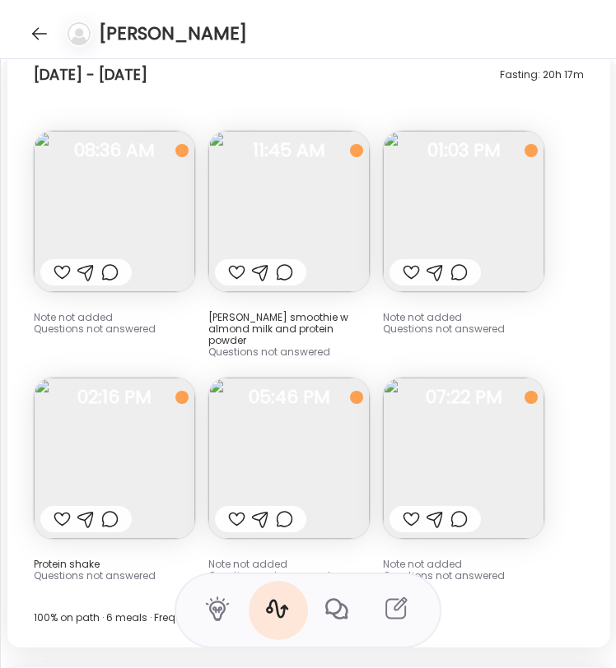
click at [100, 453] on img at bounding box center [114, 458] width 161 height 161
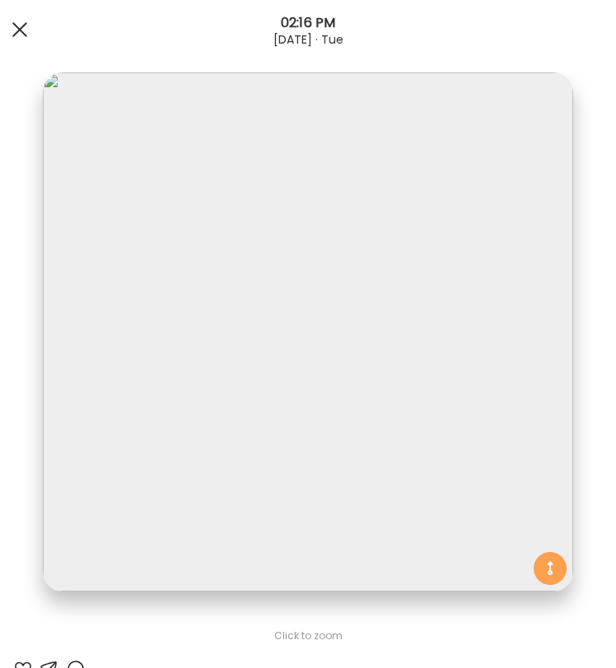
click at [8, 21] on div at bounding box center [19, 29] width 33 height 33
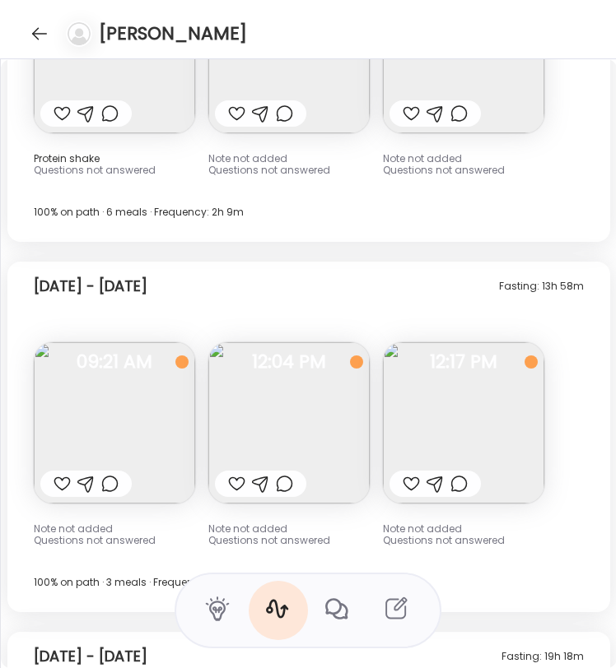
scroll to position [13214, 0]
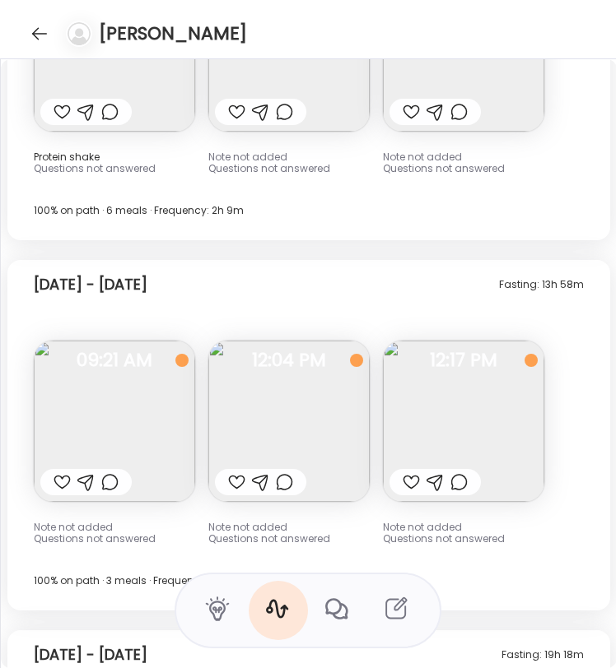
click at [476, 401] on img at bounding box center [463, 421] width 161 height 161
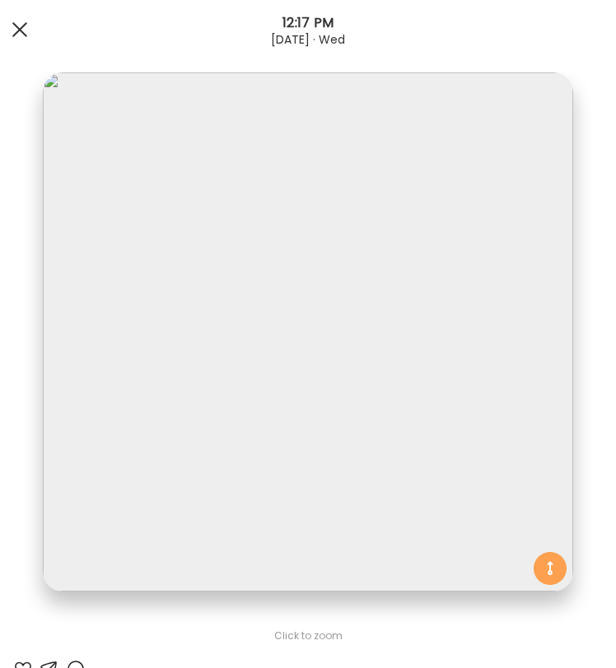
click at [13, 26] on div at bounding box center [19, 29] width 33 height 33
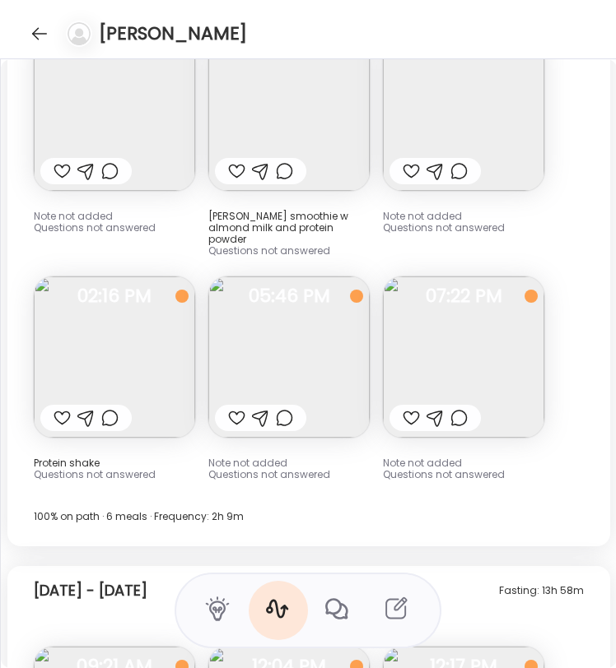
scroll to position [12910, 0]
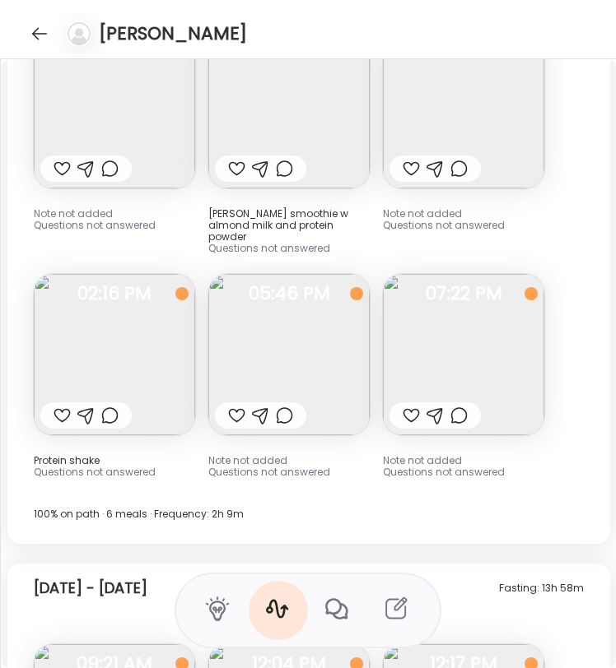
click at [480, 363] on img at bounding box center [463, 354] width 161 height 161
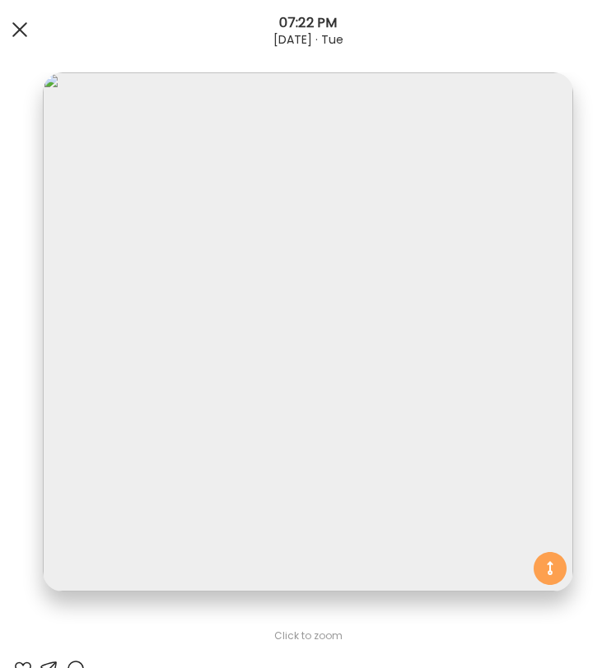
click at [18, 25] on div at bounding box center [19, 29] width 33 height 33
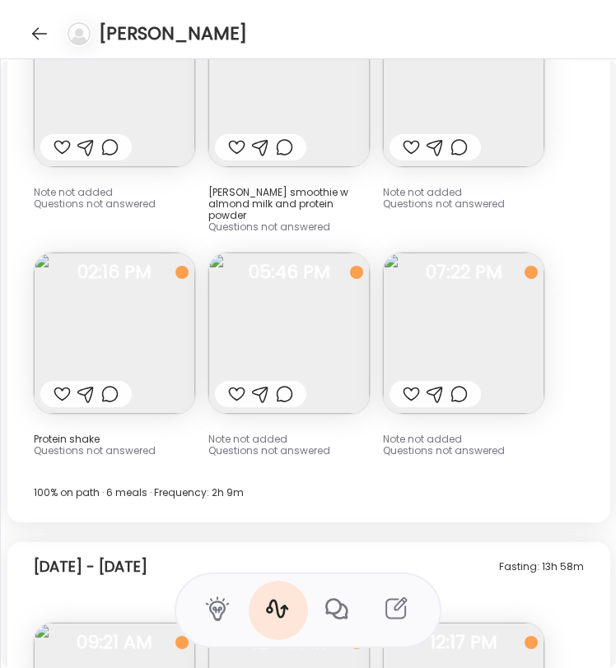
scroll to position [12932, 0]
click at [505, 337] on img at bounding box center [463, 332] width 161 height 161
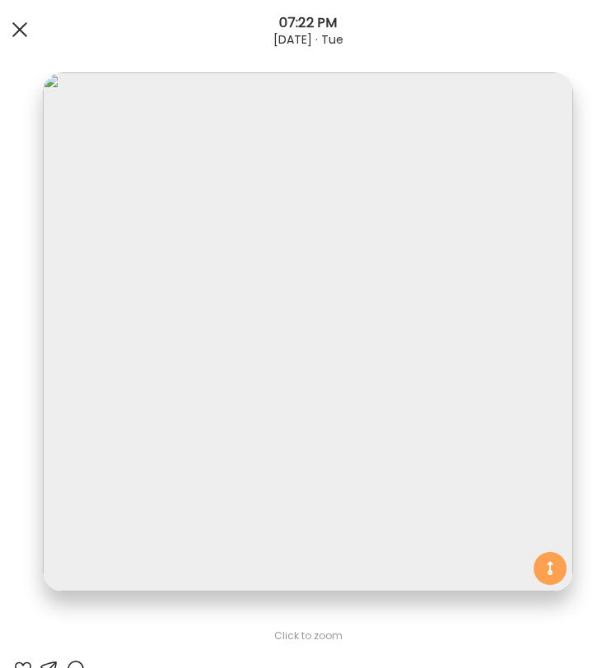
click at [13, 28] on div at bounding box center [19, 29] width 33 height 33
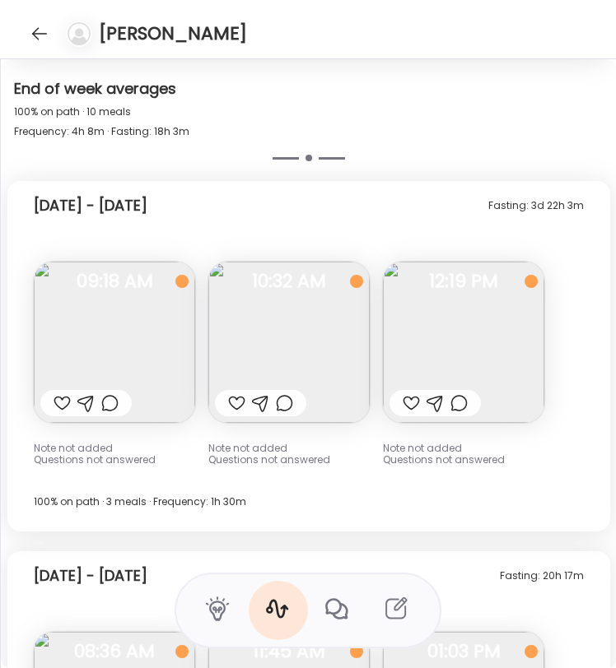
scroll to position [12304, 0]
click at [474, 327] on img at bounding box center [463, 342] width 161 height 161
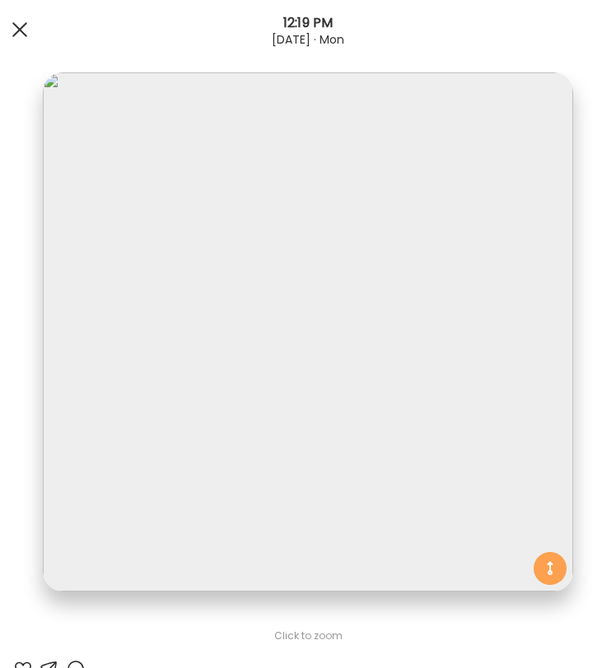
click at [14, 20] on div at bounding box center [19, 29] width 33 height 33
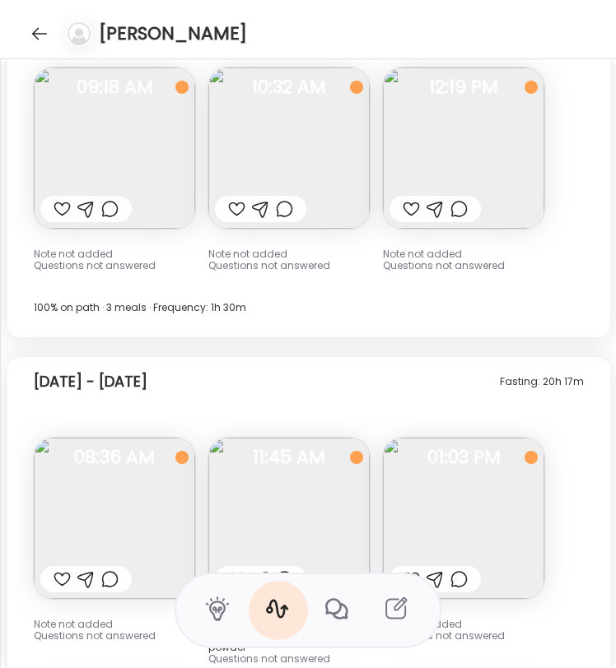
scroll to position [12496, 0]
